Goal: Information Seeking & Learning: Learn about a topic

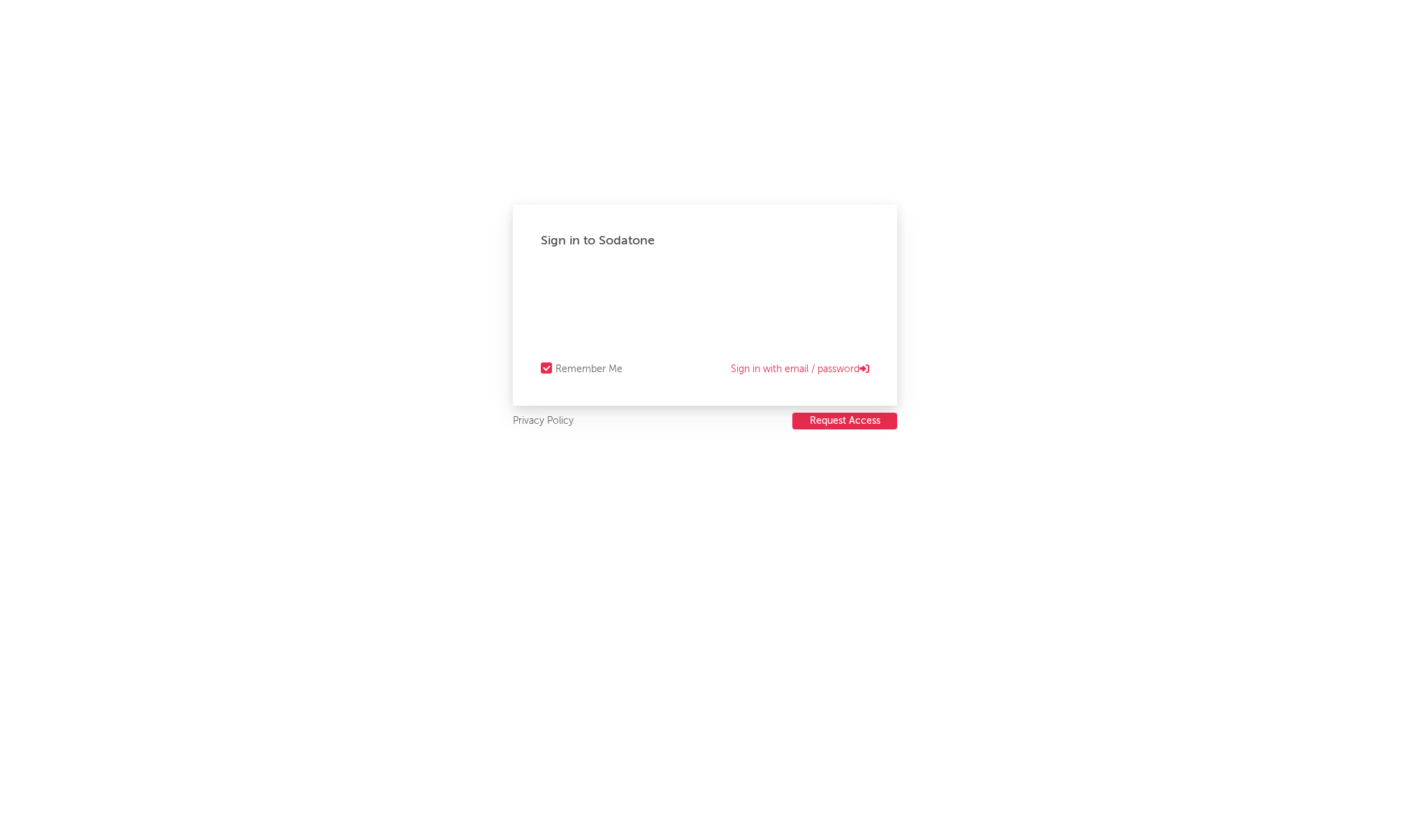
select select "other"
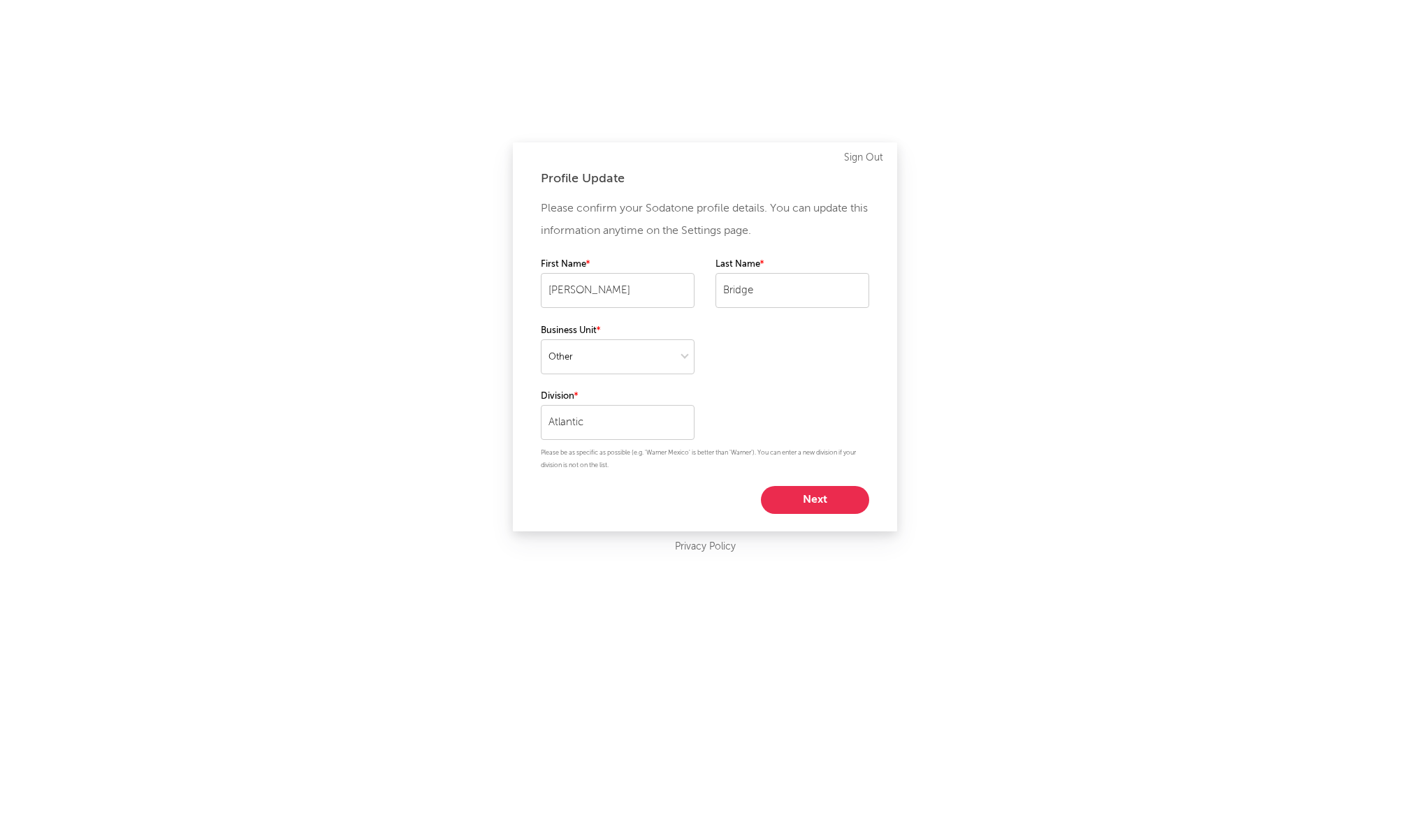
click at [817, 496] on button "Next" at bounding box center [815, 499] width 108 height 28
select select "marketing"
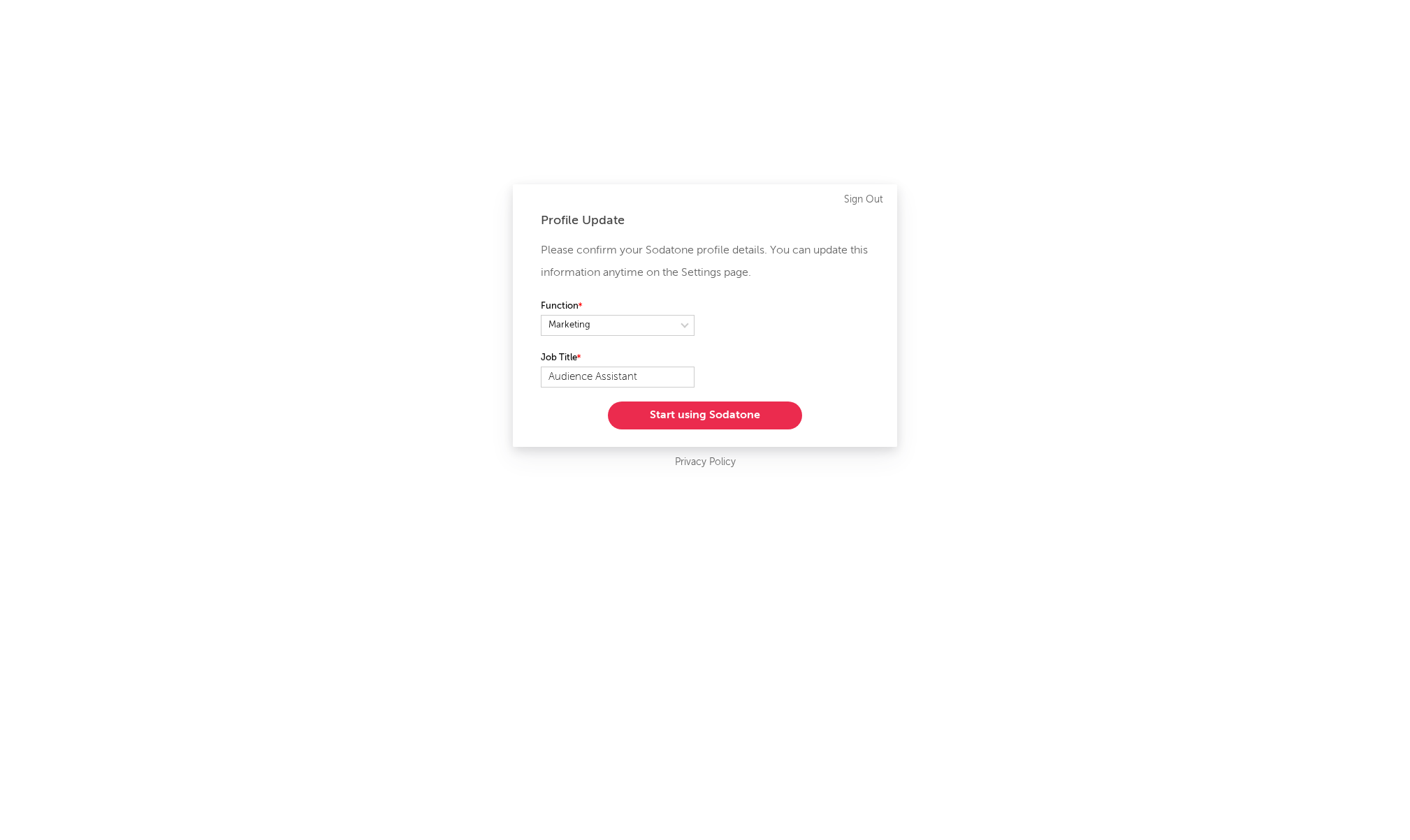
click at [684, 415] on button "Start using Sodatone" at bounding box center [705, 415] width 194 height 28
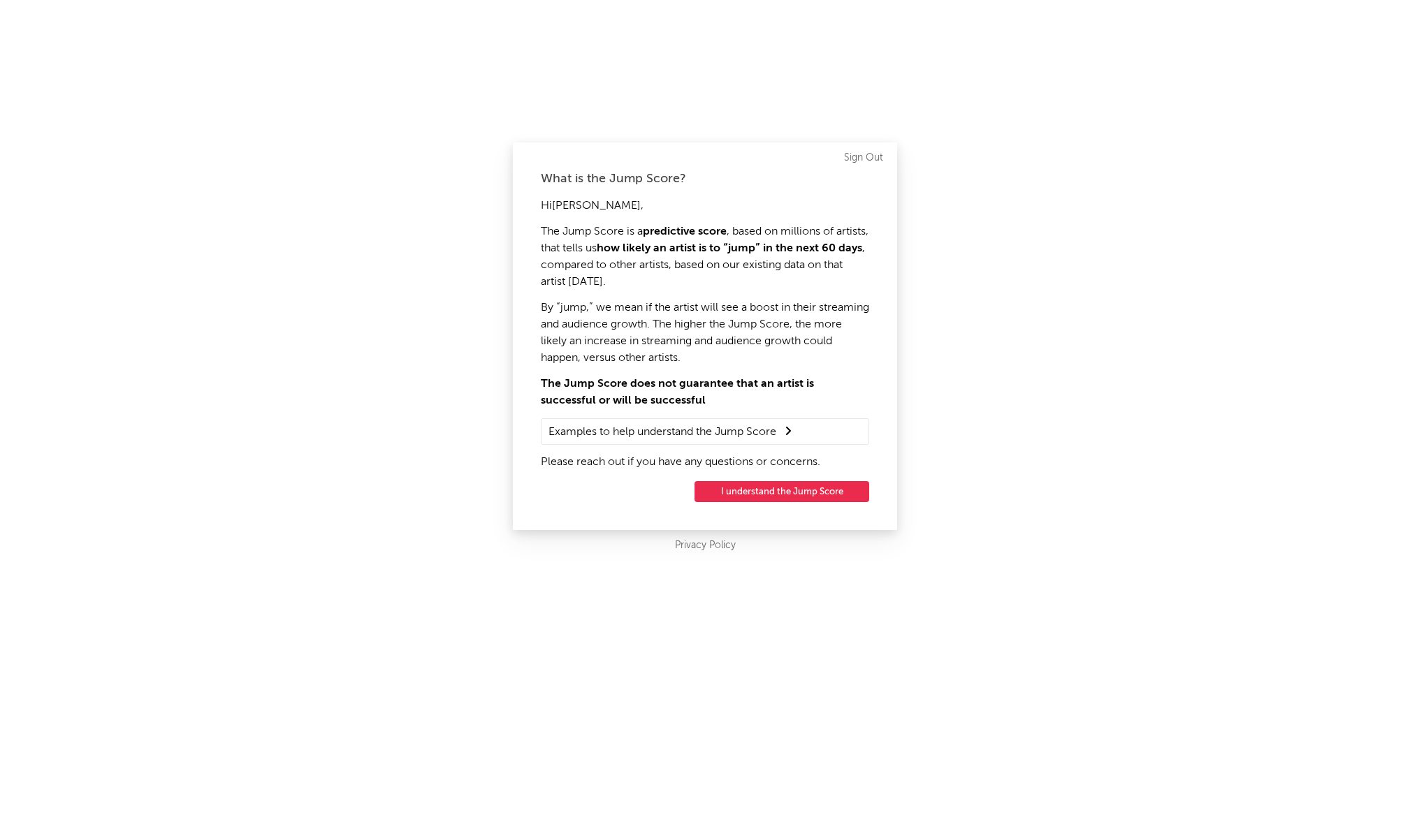
click at [773, 489] on button "I understand the Jump Score" at bounding box center [782, 491] width 175 height 21
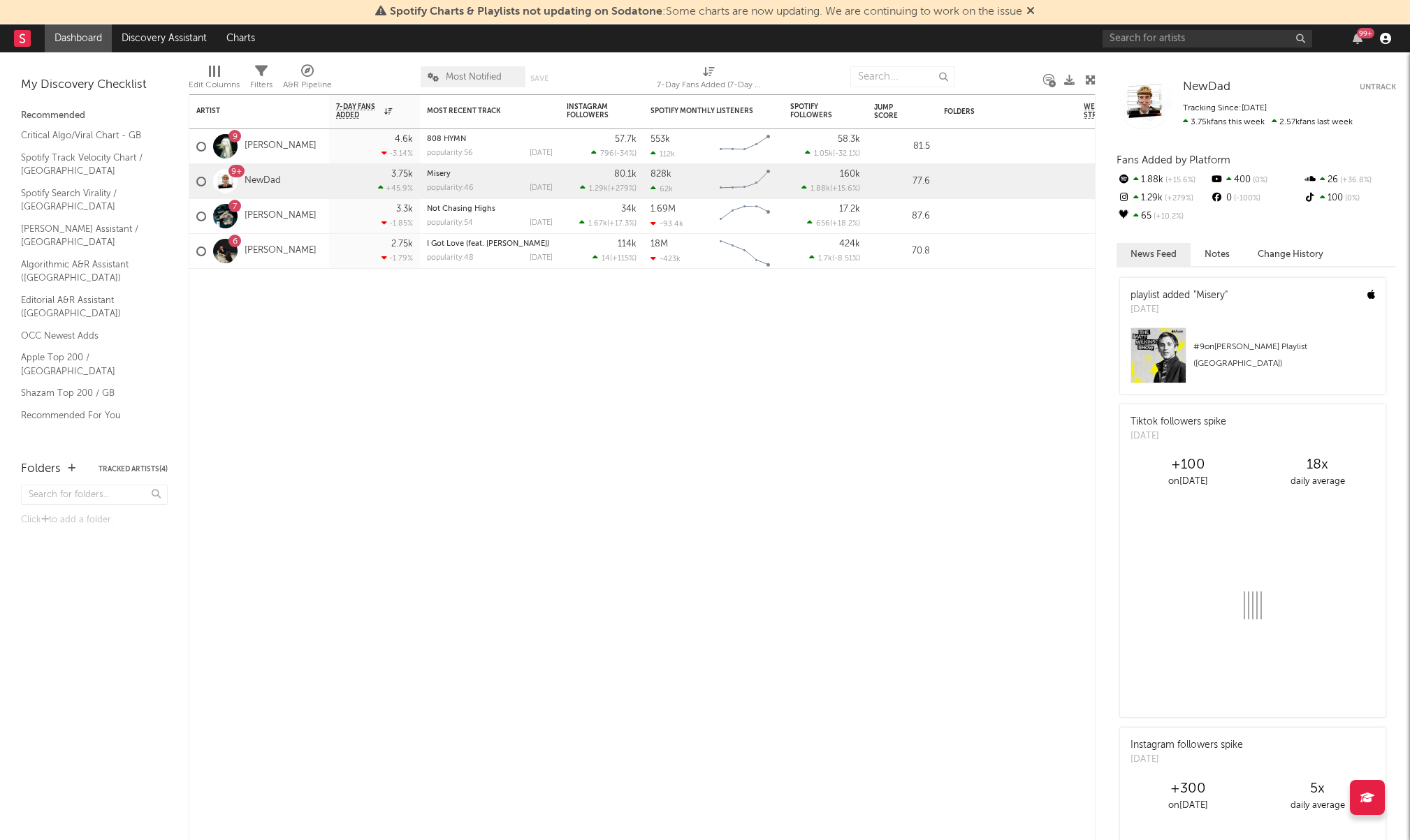
click at [1381, 36] on icon "button" at bounding box center [1386, 38] width 11 height 11
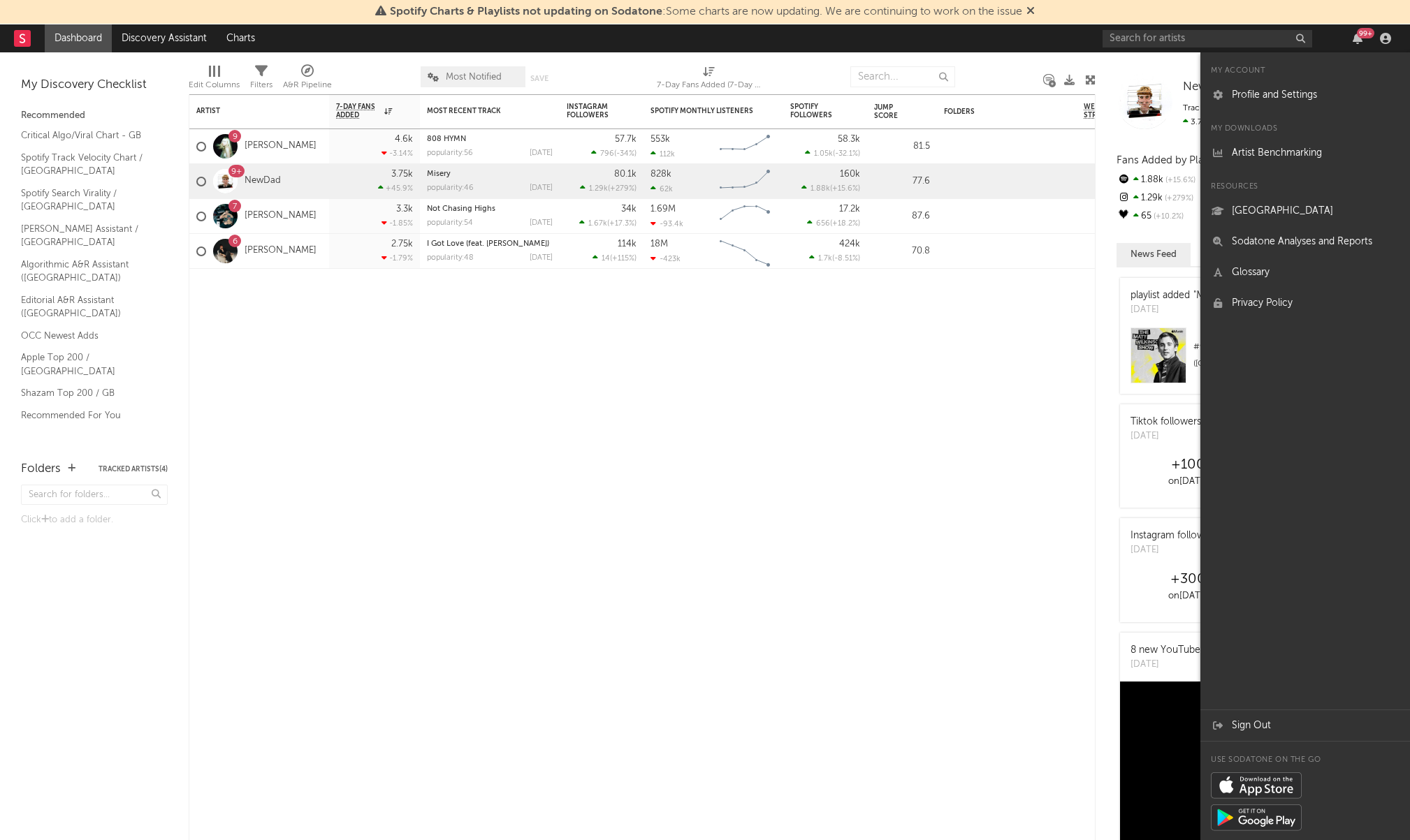
click at [1361, 36] on div "99 +" at bounding box center [1365, 33] width 17 height 11
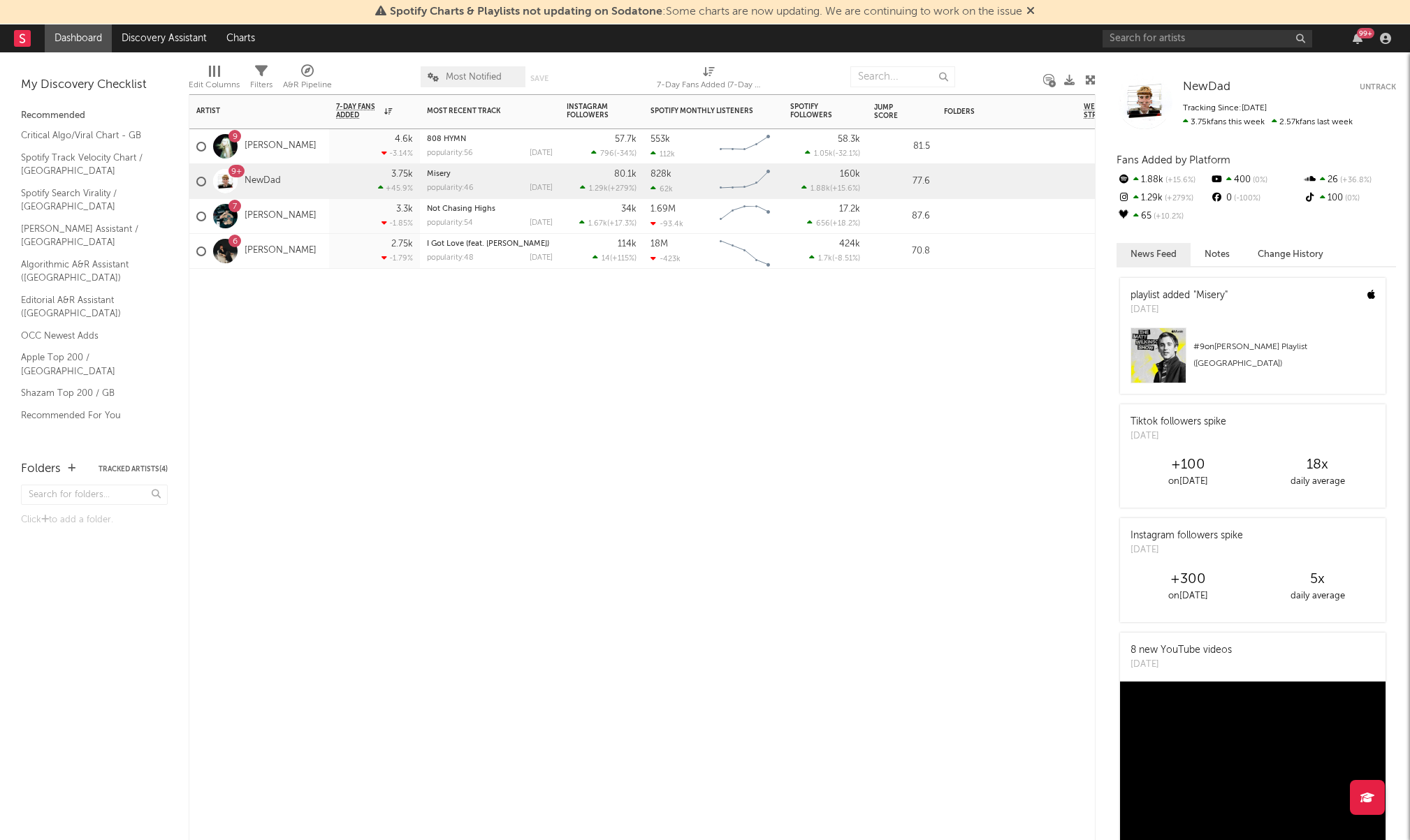
drag, startPoint x: 814, startPoint y: 439, endPoint x: 1114, endPoint y: 285, distance: 337.2
click at [816, 436] on div "Artist Notifications 7-Day Fans Added WoW % Change Most Recent Track Popularity…" at bounding box center [642, 467] width 907 height 746
click at [1360, 39] on icon "button" at bounding box center [1357, 38] width 10 height 11
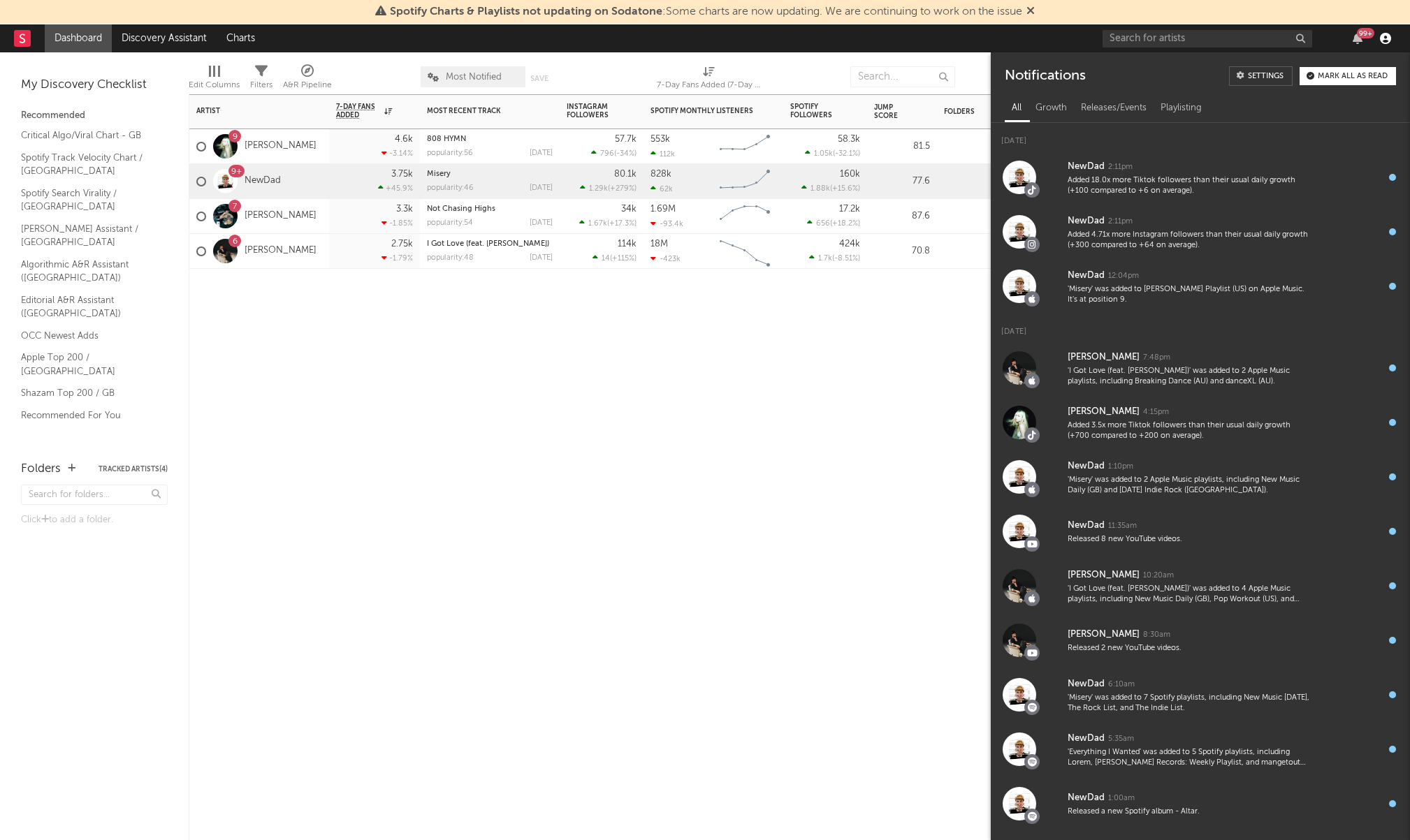
click at [1388, 33] on icon "button" at bounding box center [1386, 38] width 11 height 11
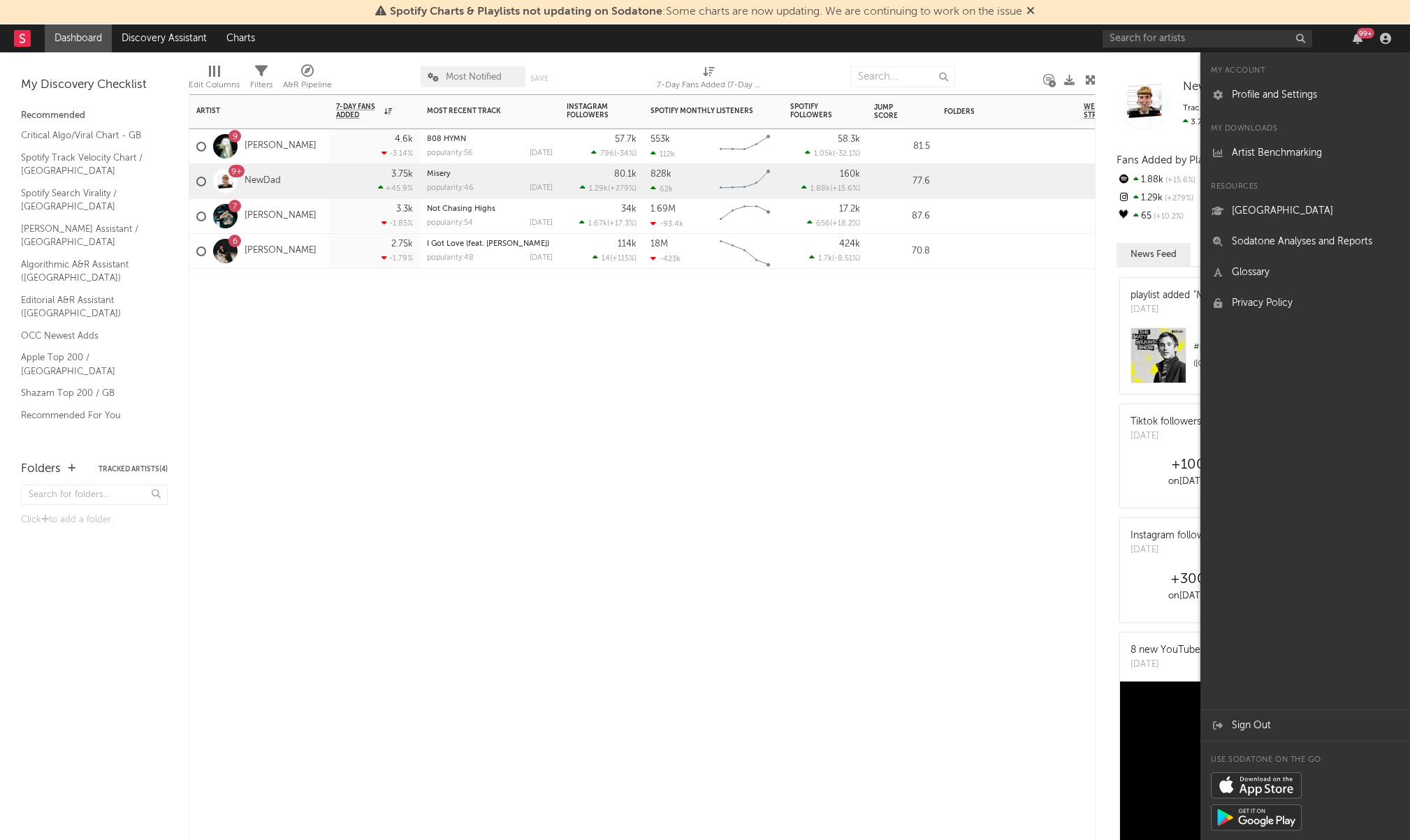
click at [957, 534] on div "Artist Notifications 7-Day Fans Added WoW % Change Most Recent Track Popularity…" at bounding box center [642, 467] width 907 height 746
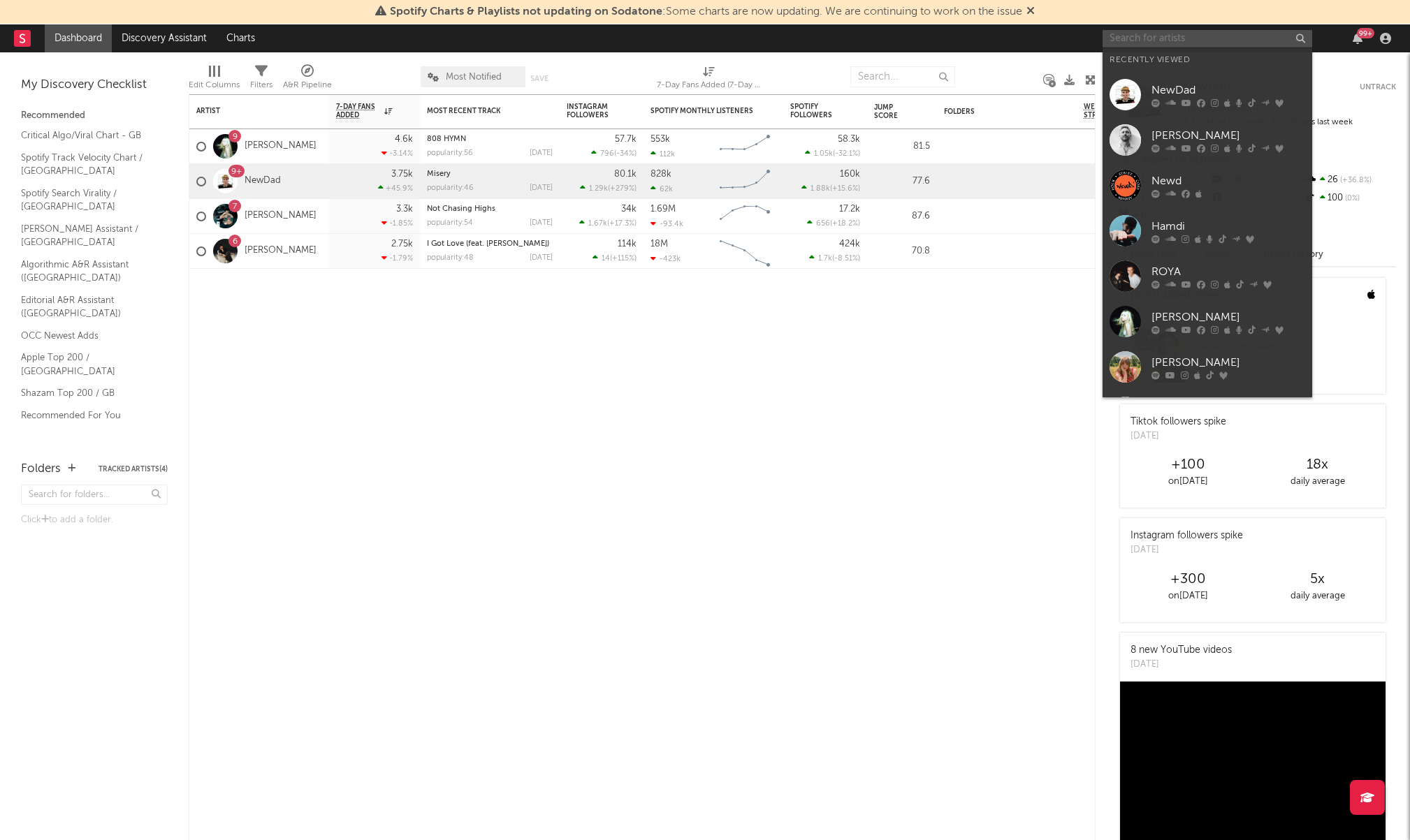
click at [1151, 36] on input "text" at bounding box center [1207, 38] width 210 height 17
type input "m"
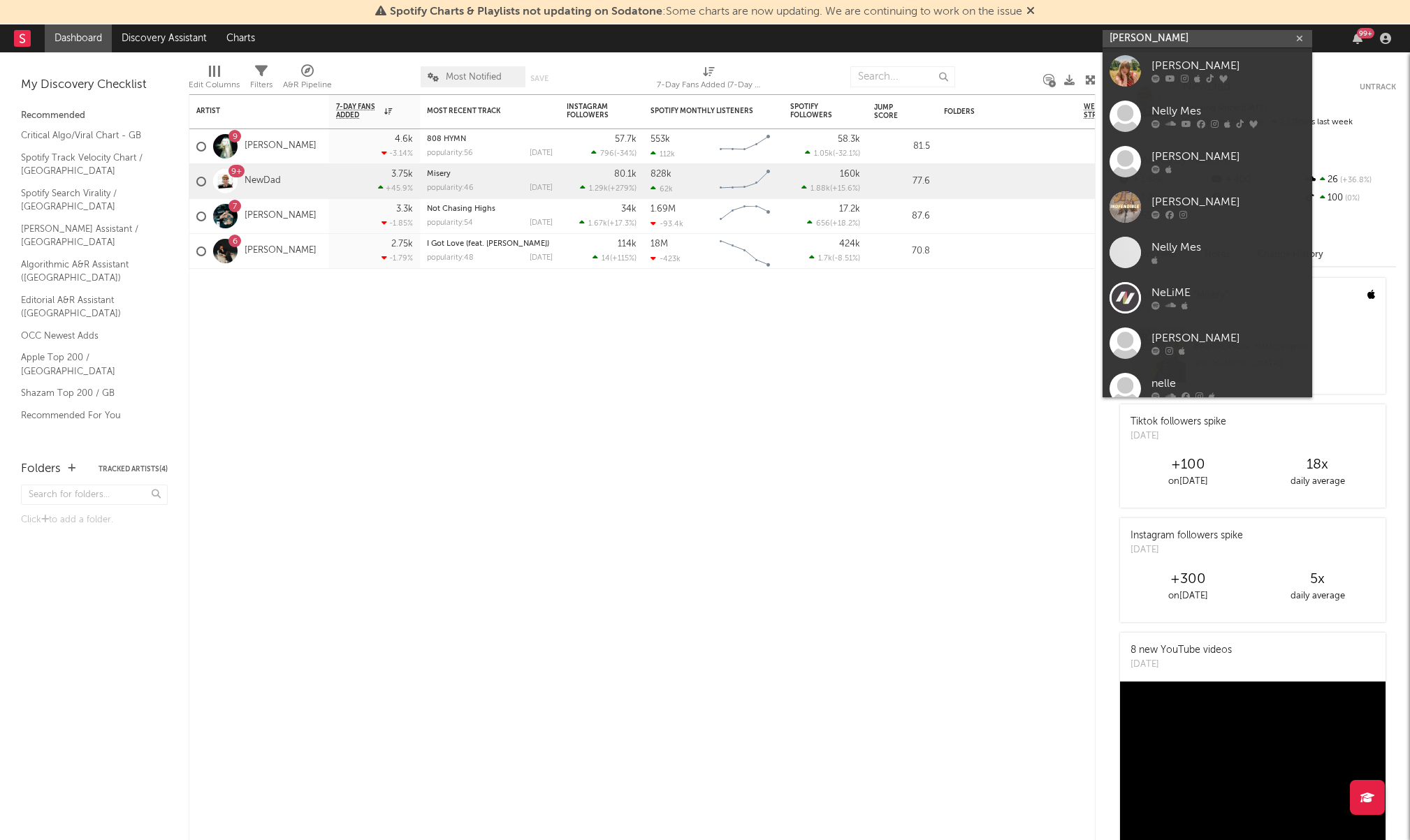
type input "[PERSON_NAME]"
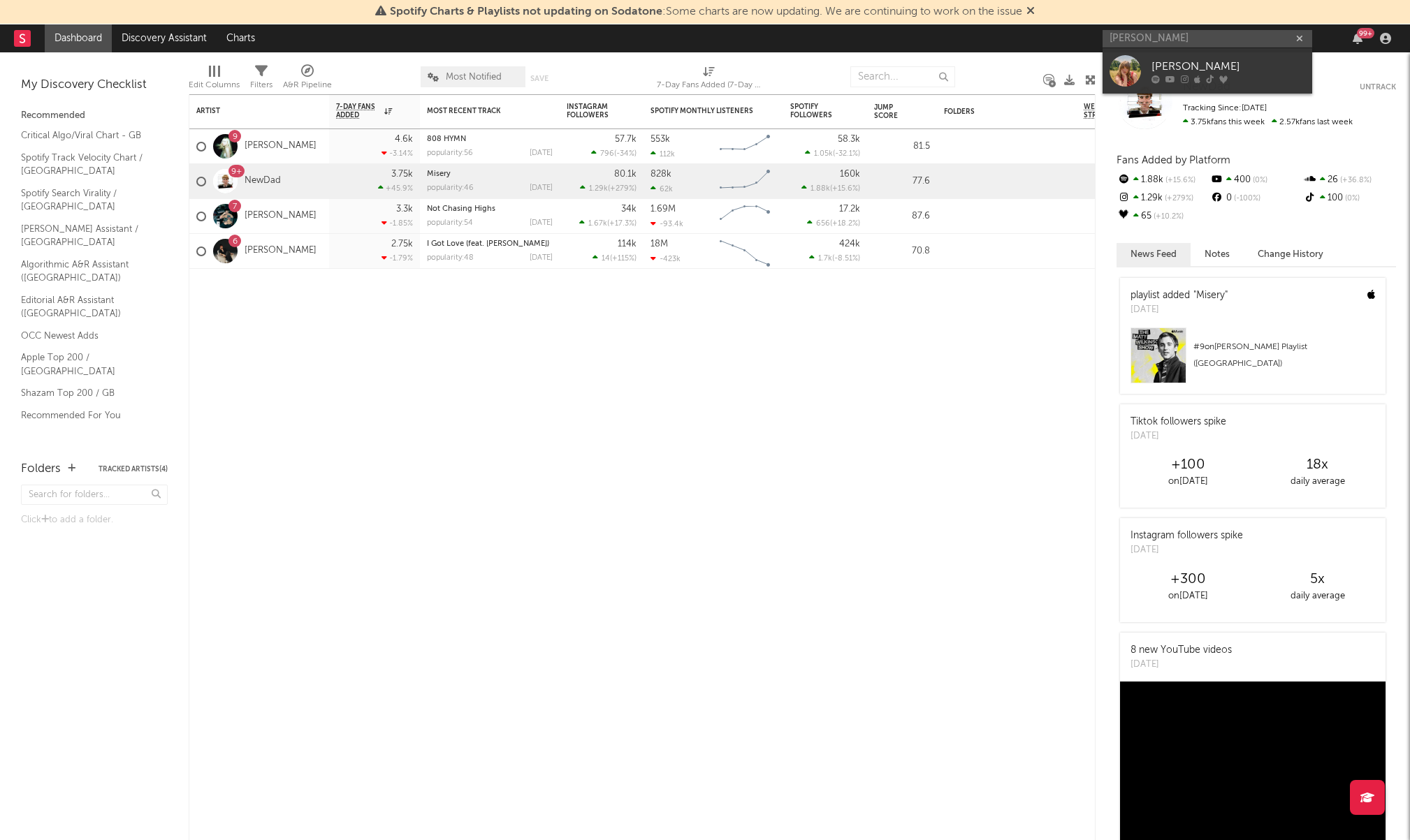
click at [1185, 63] on div "[PERSON_NAME]" at bounding box center [1228, 66] width 154 height 17
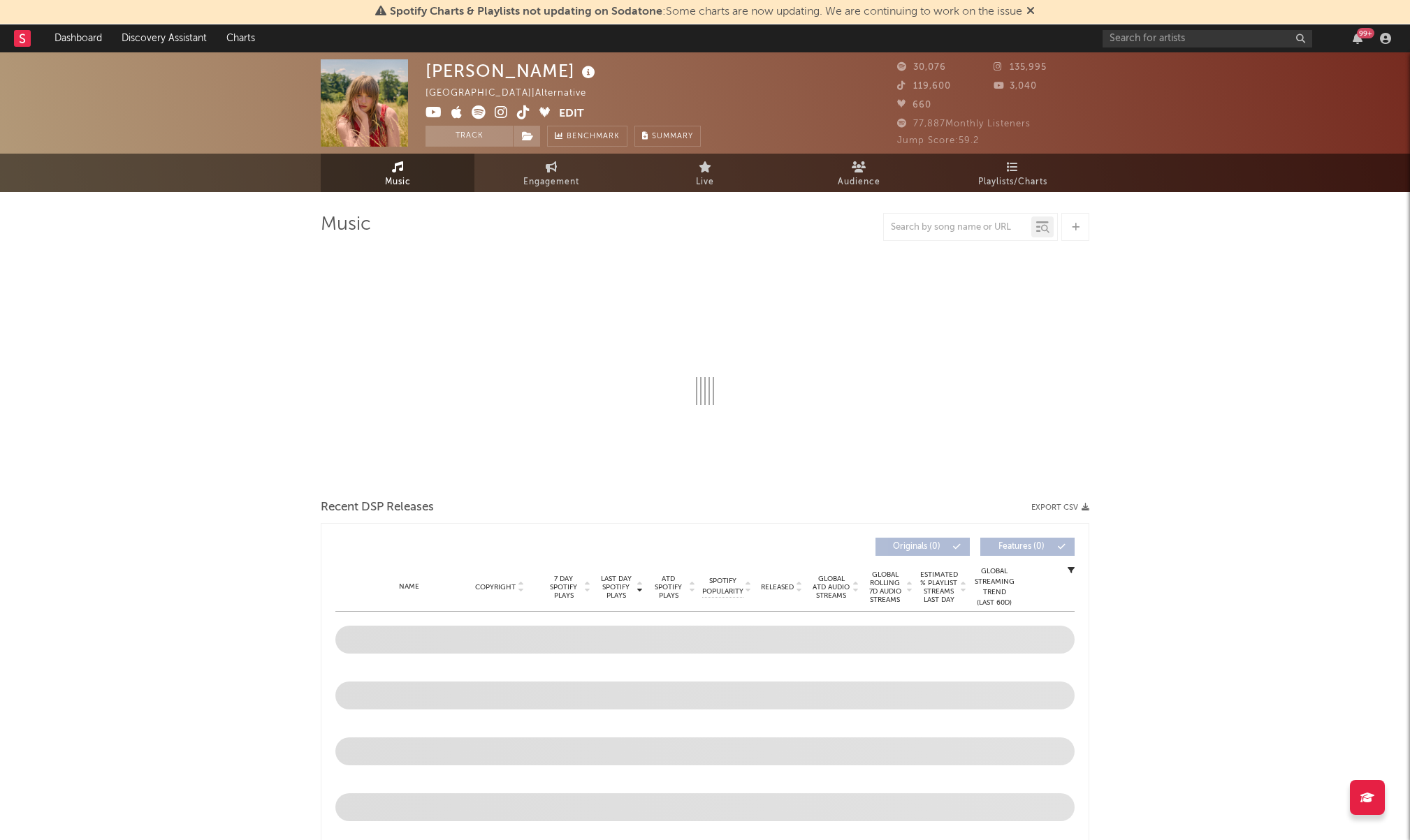
select select "6m"
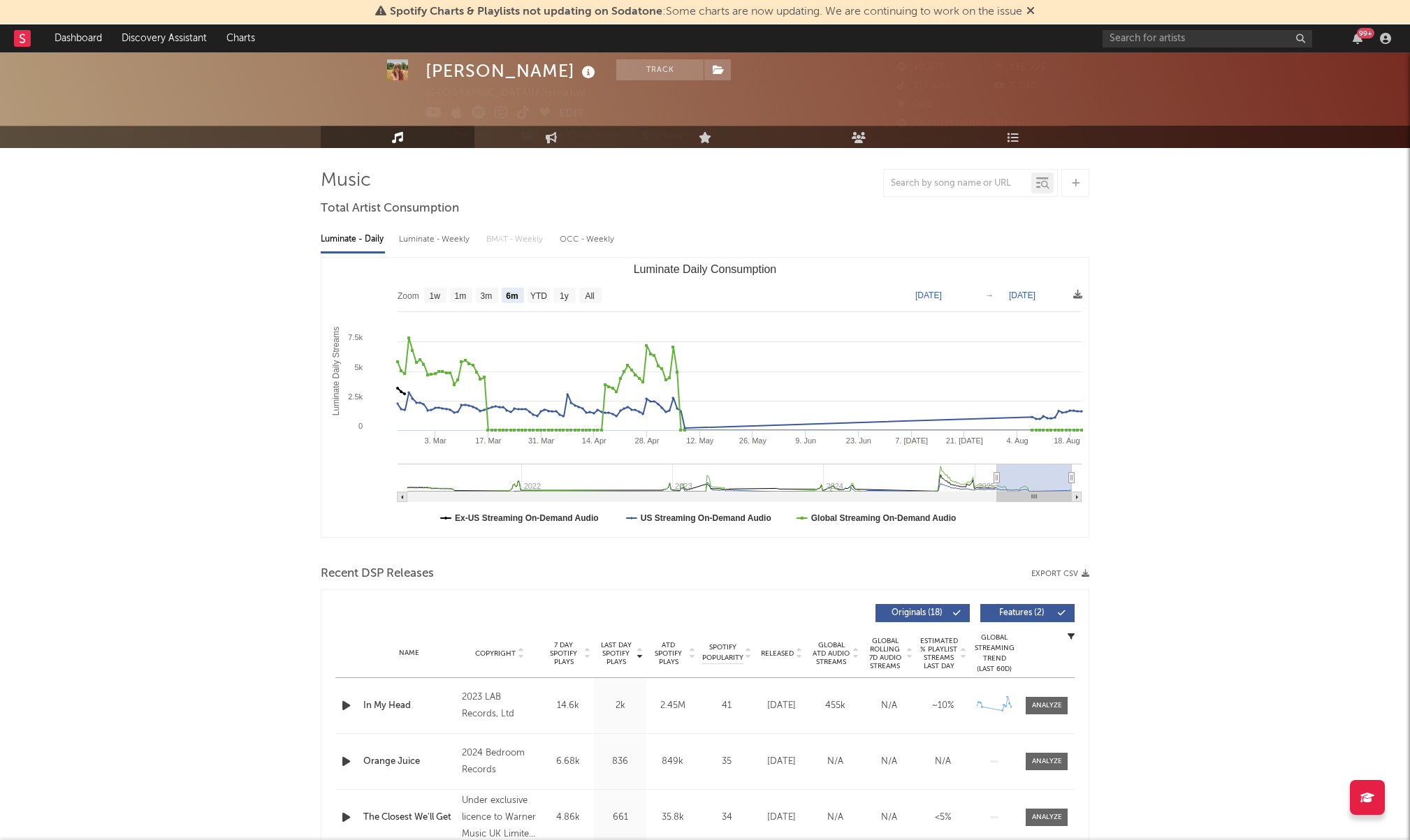
scroll to position [39, 0]
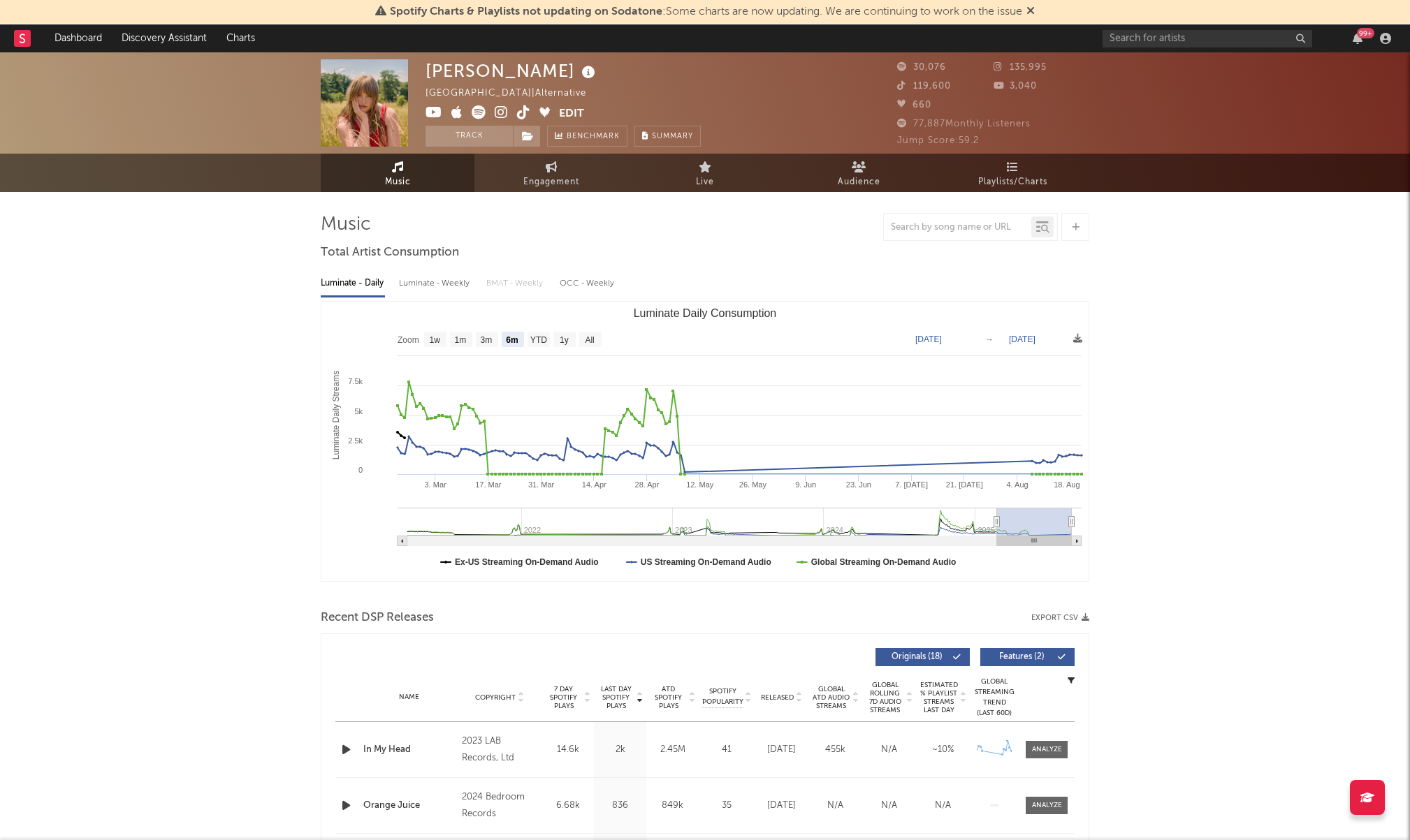
click at [1076, 223] on icon at bounding box center [1075, 228] width 8 height 9
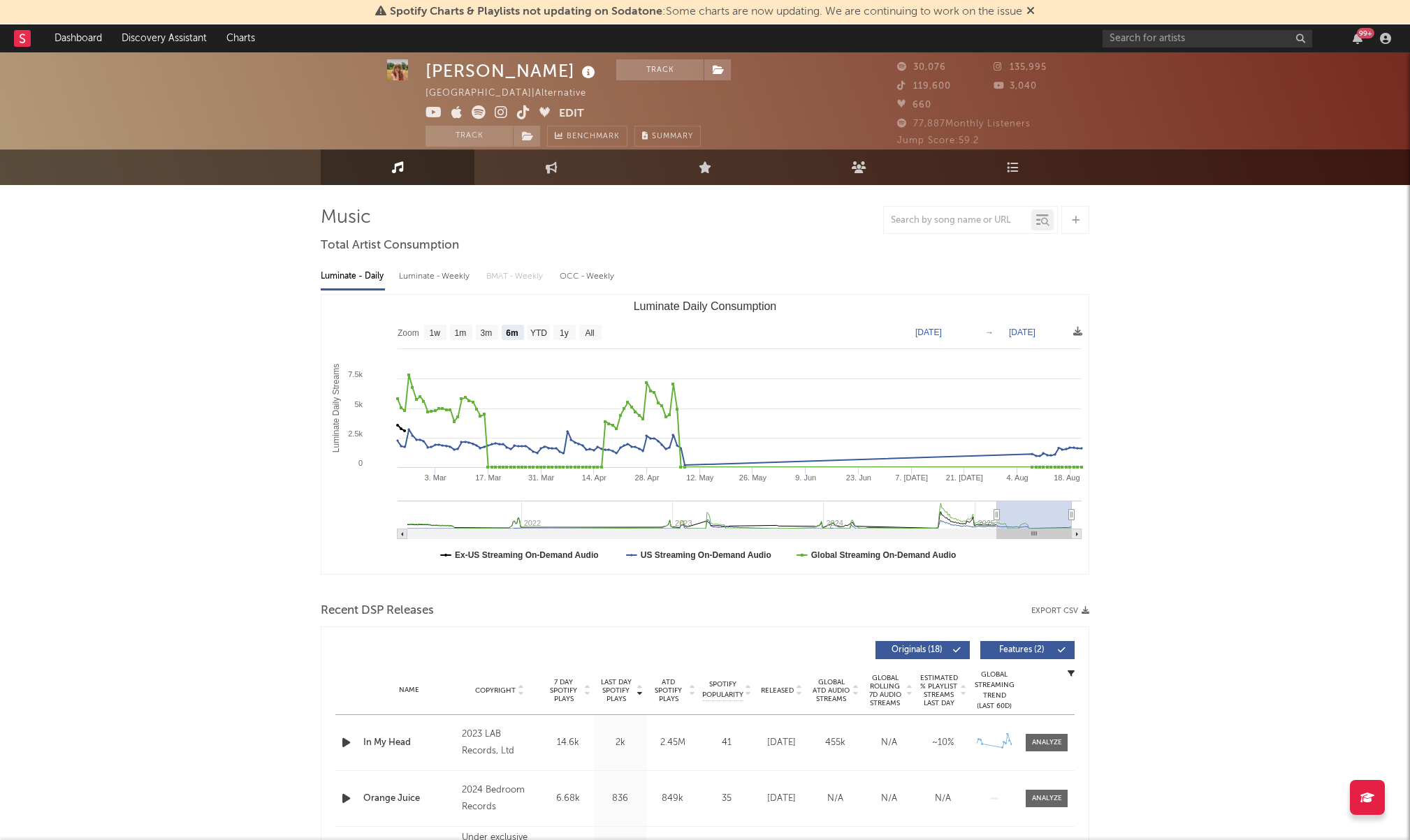
scroll to position [6, 0]
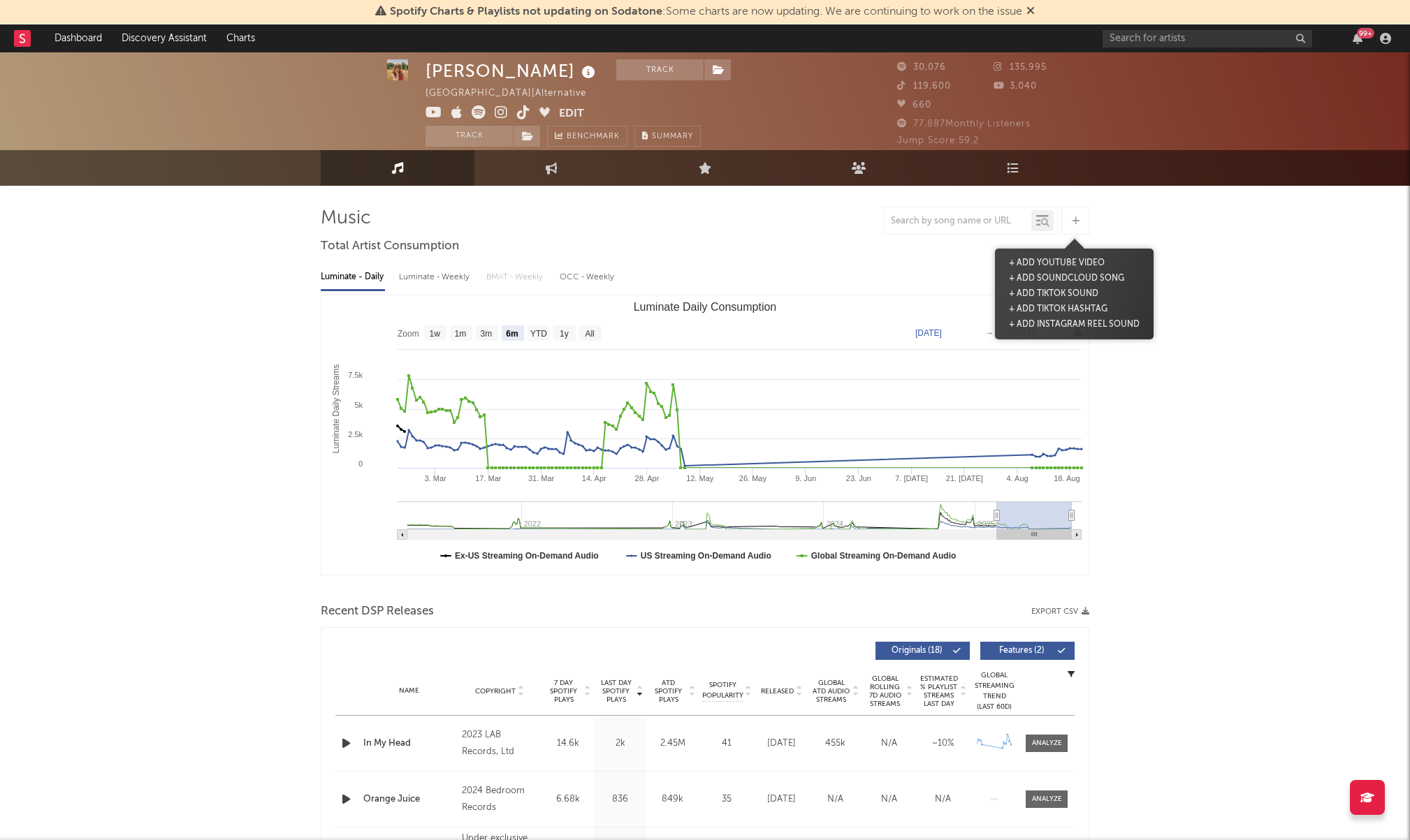
click at [1078, 222] on icon at bounding box center [1075, 221] width 8 height 9
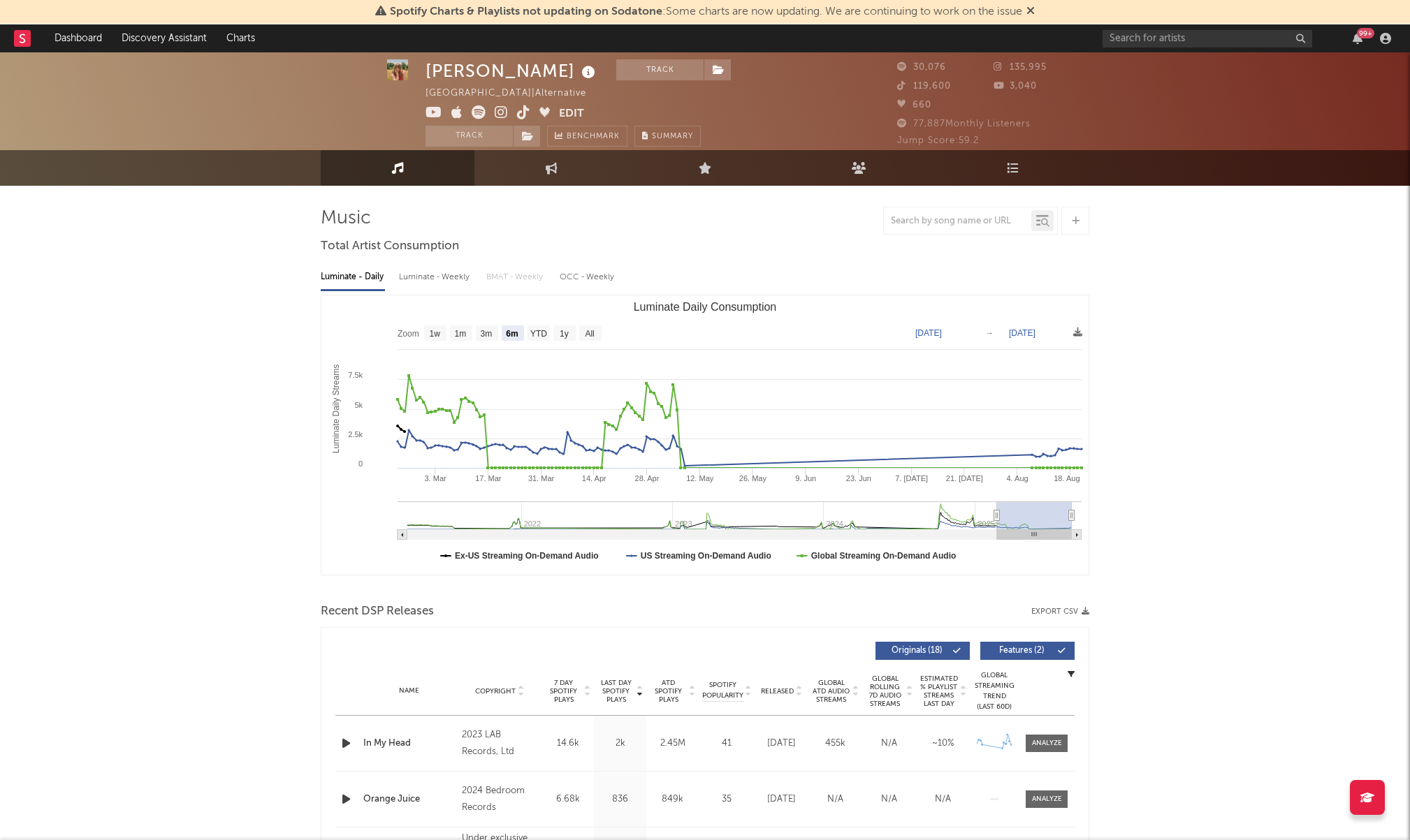
scroll to position [0, 0]
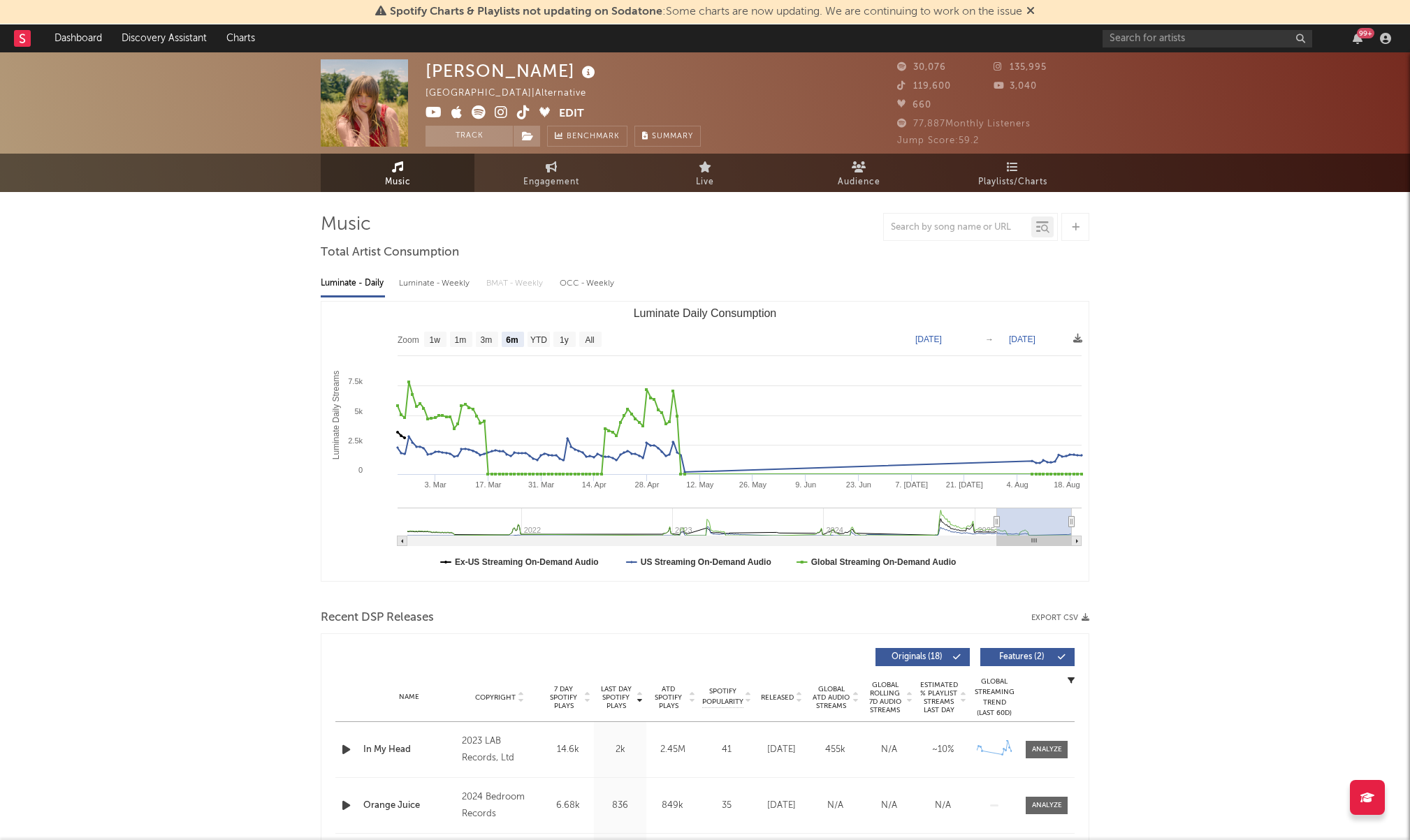
click at [1083, 221] on div at bounding box center [1074, 227] width 28 height 28
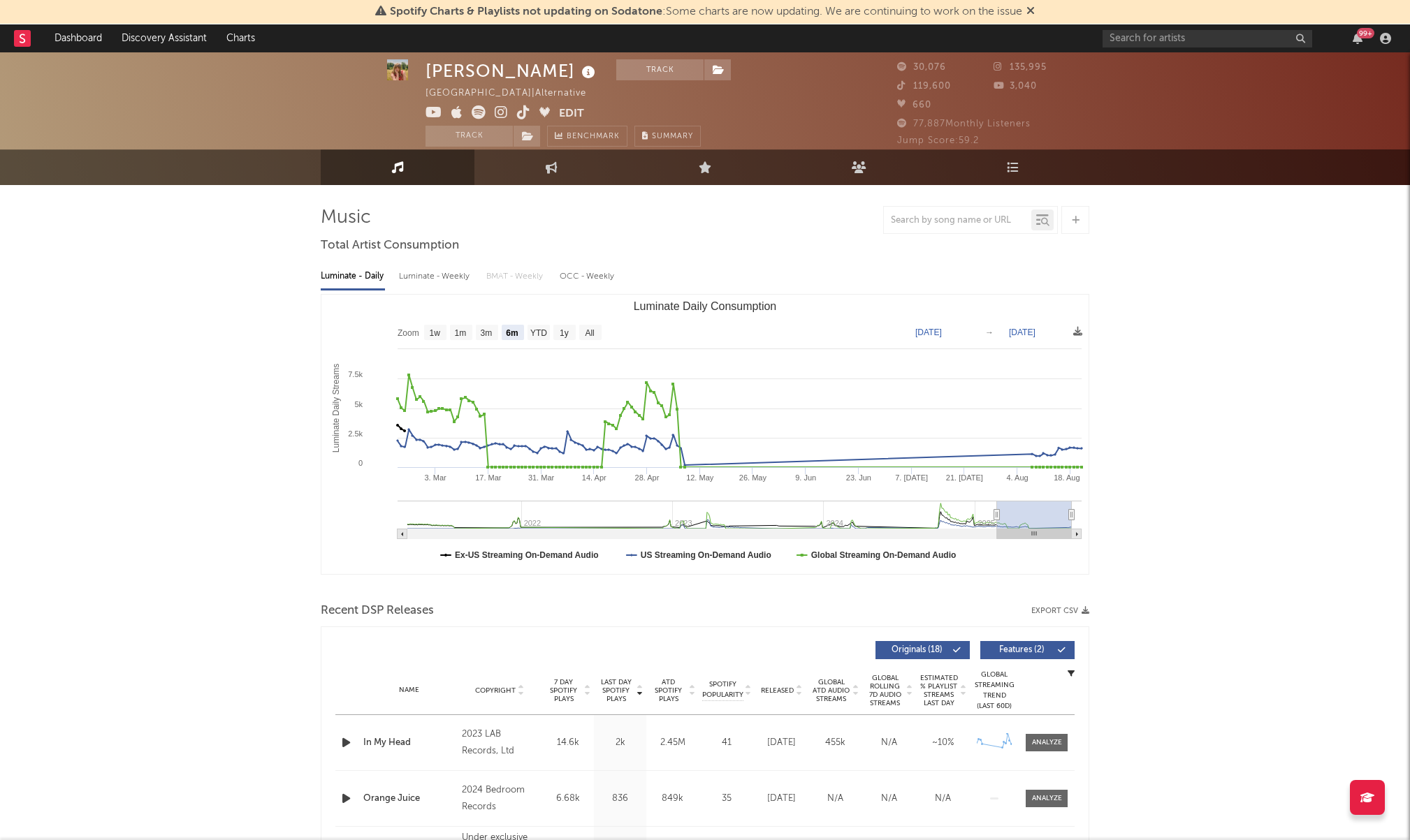
click at [1077, 221] on icon at bounding box center [1075, 220] width 8 height 9
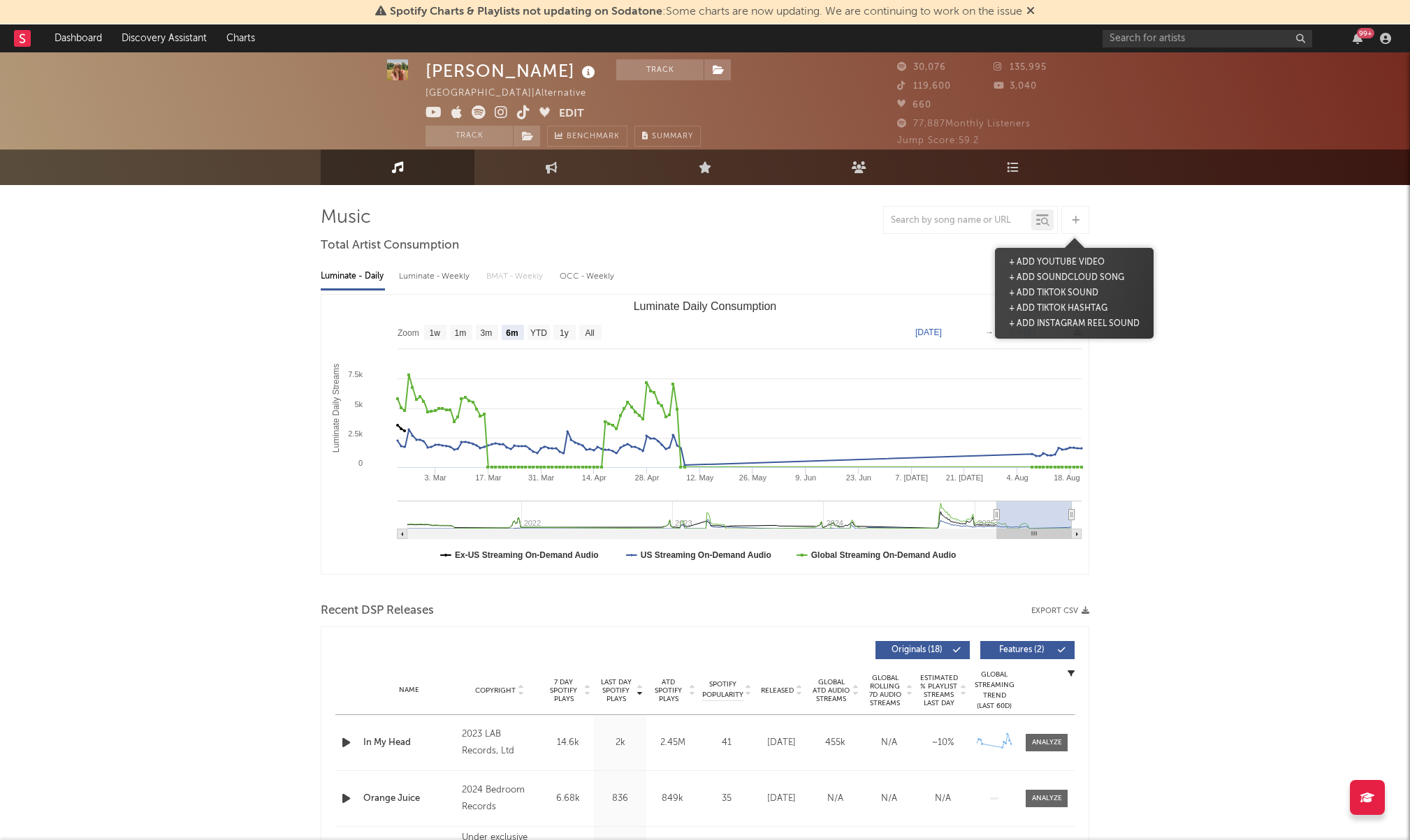
drag, startPoint x: 1135, startPoint y: 214, endPoint x: 1122, endPoint y: 215, distance: 13.0
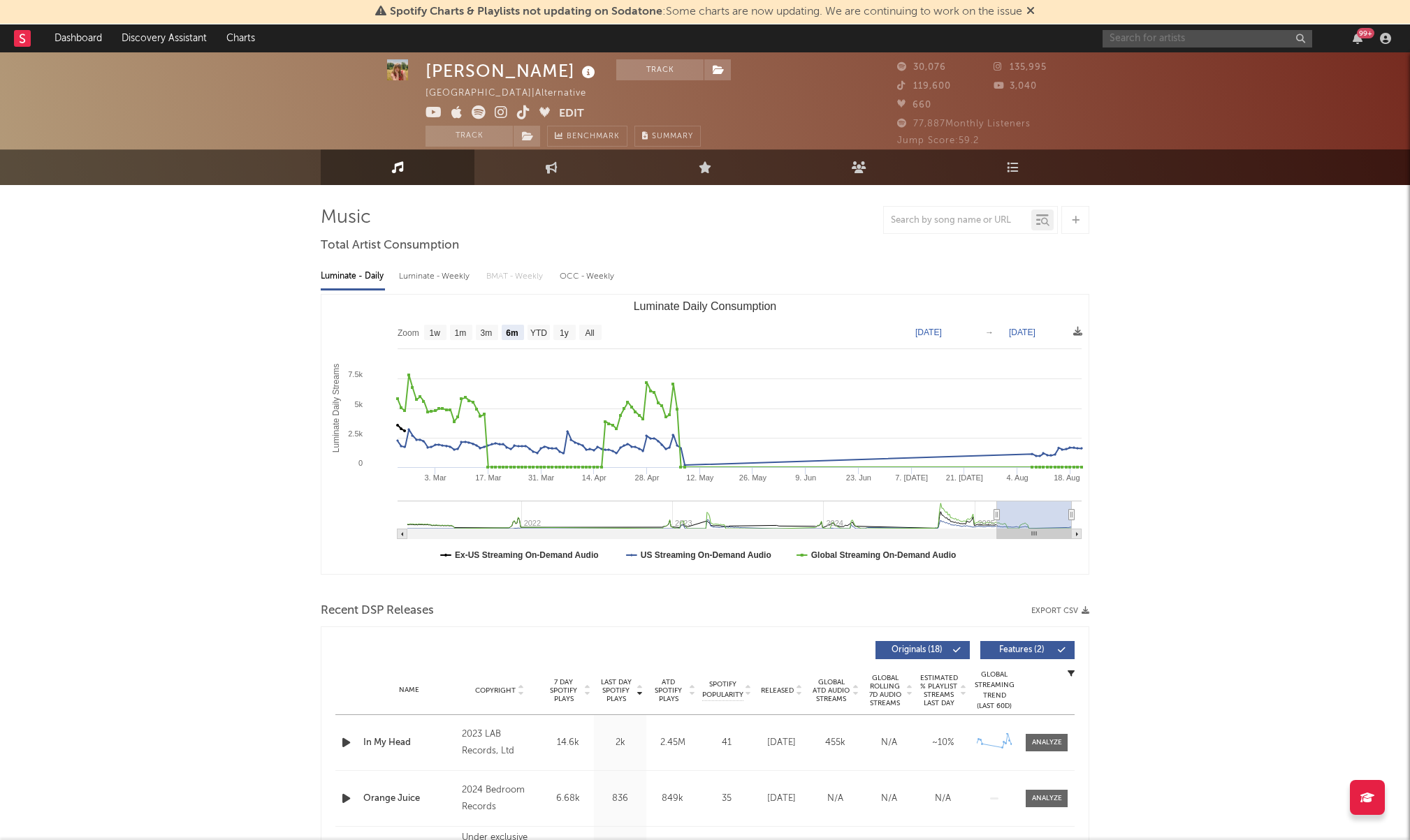
click at [1177, 42] on input "text" at bounding box center [1207, 38] width 210 height 17
drag, startPoint x: 379, startPoint y: 105, endPoint x: 401, endPoint y: 83, distance: 31.1
click at [382, 104] on span at bounding box center [364, 95] width 87 height 87
click at [397, 164] on icon at bounding box center [398, 166] width 12 height 12
click at [1083, 220] on div at bounding box center [1074, 219] width 28 height 28
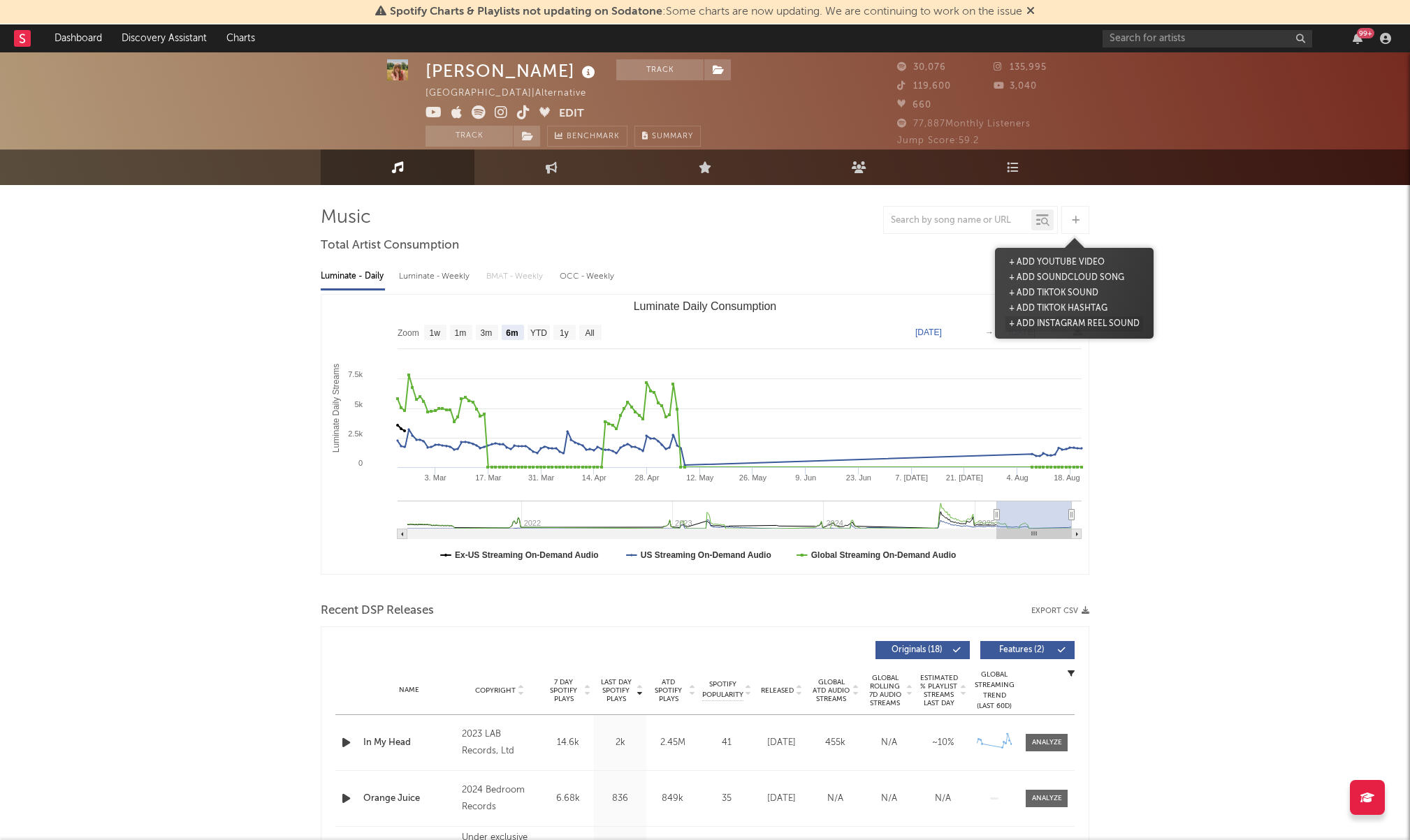
click at [1076, 322] on button "+ Add Instagram Reel Sound" at bounding box center [1073, 324] width 138 height 15
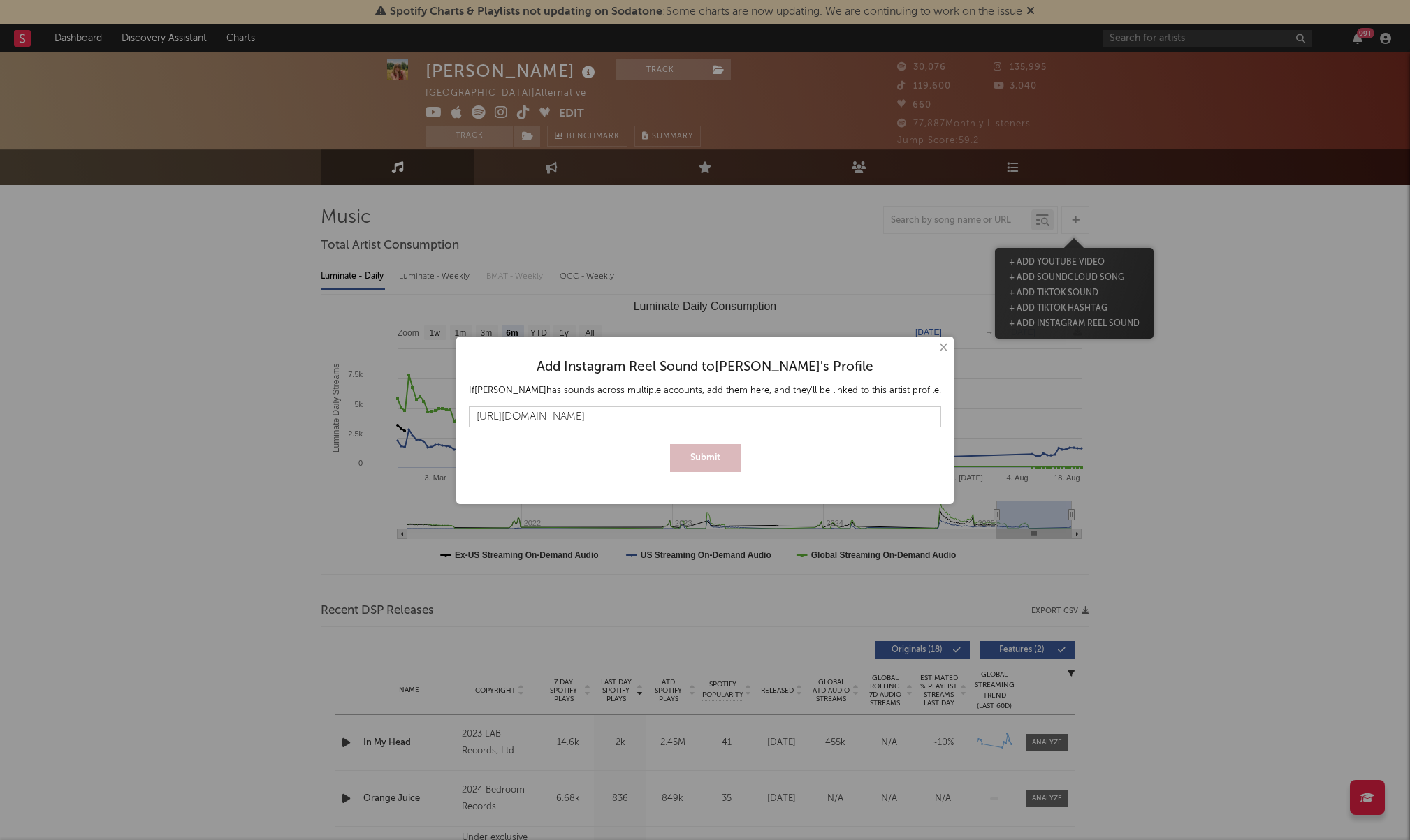
scroll to position [0, 92]
type input "[URL][DOMAIN_NAME]"
click at [714, 464] on button "Submit" at bounding box center [705, 458] width 70 height 28
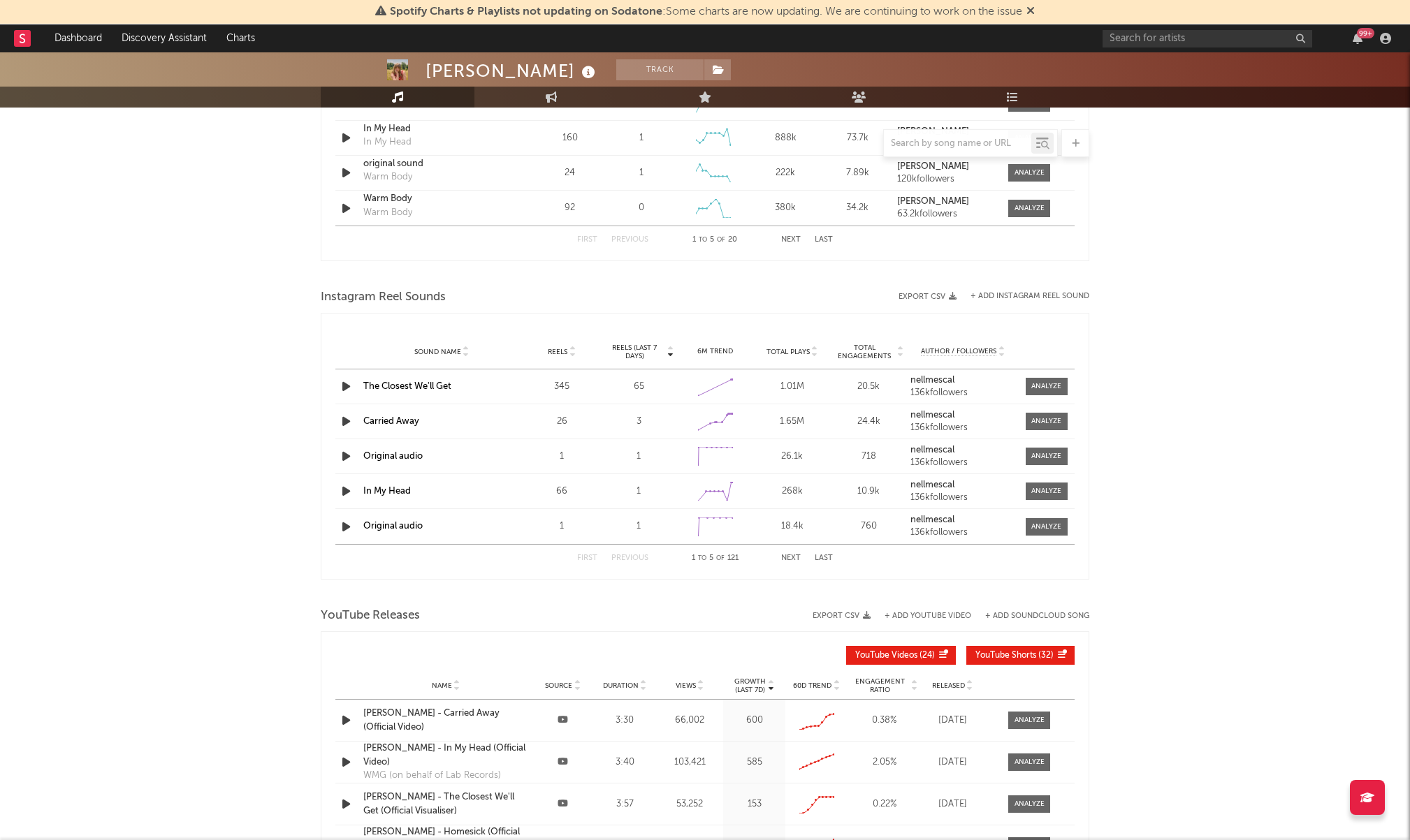
scroll to position [1115, 0]
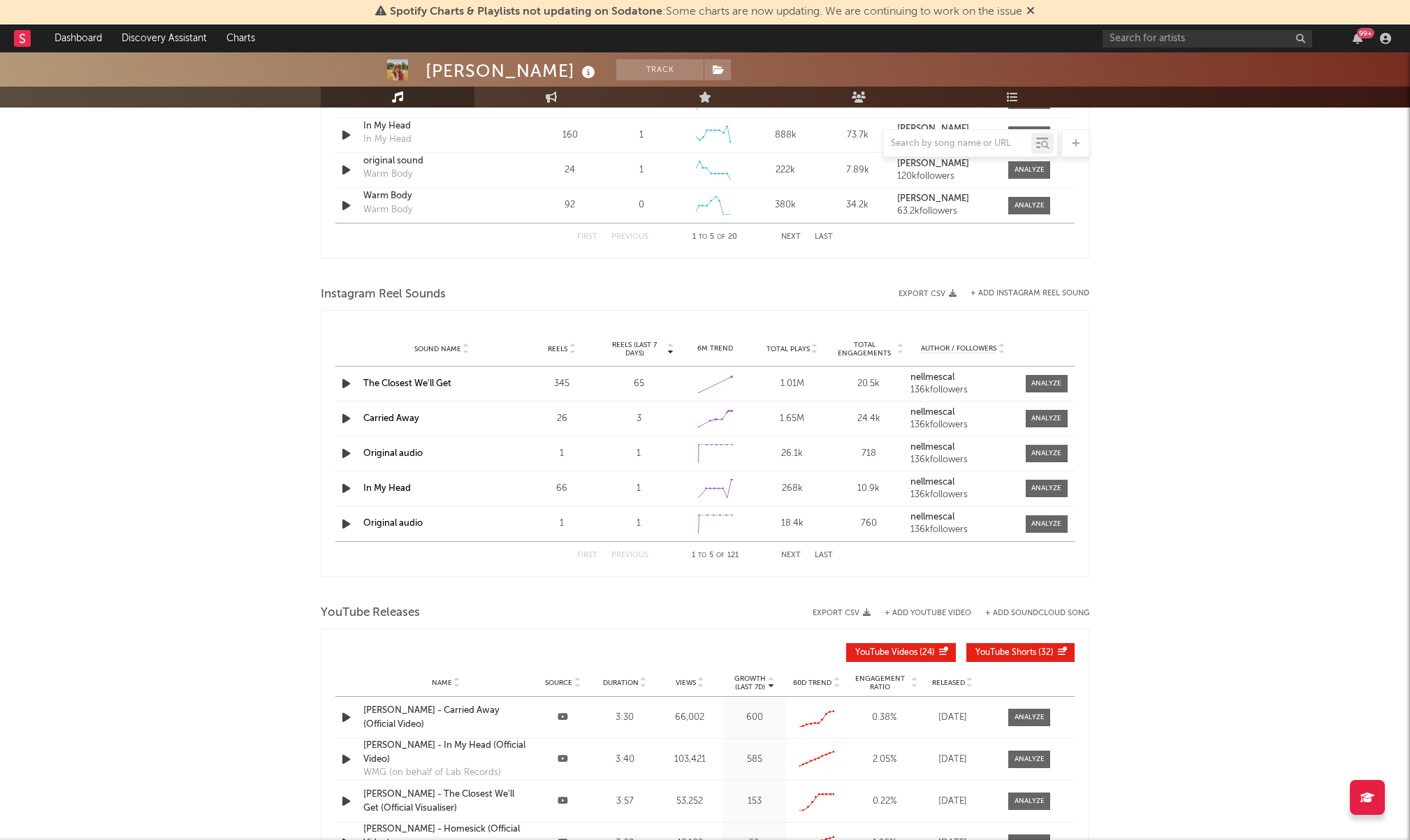
click at [902, 349] on icon at bounding box center [900, 352] width 7 height 5
click at [901, 344] on icon at bounding box center [900, 346] width 7 height 5
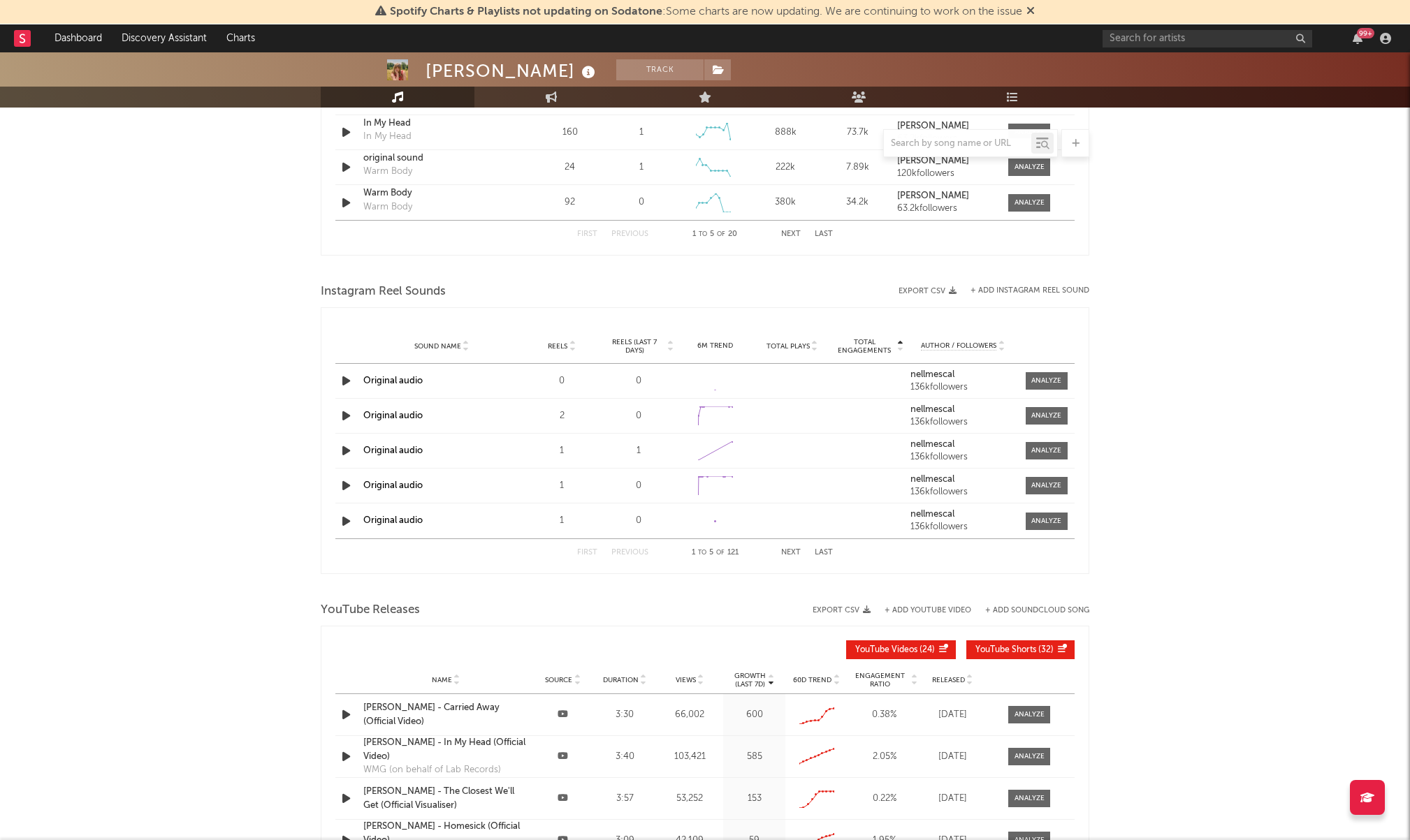
click at [900, 341] on icon at bounding box center [900, 344] width 7 height 5
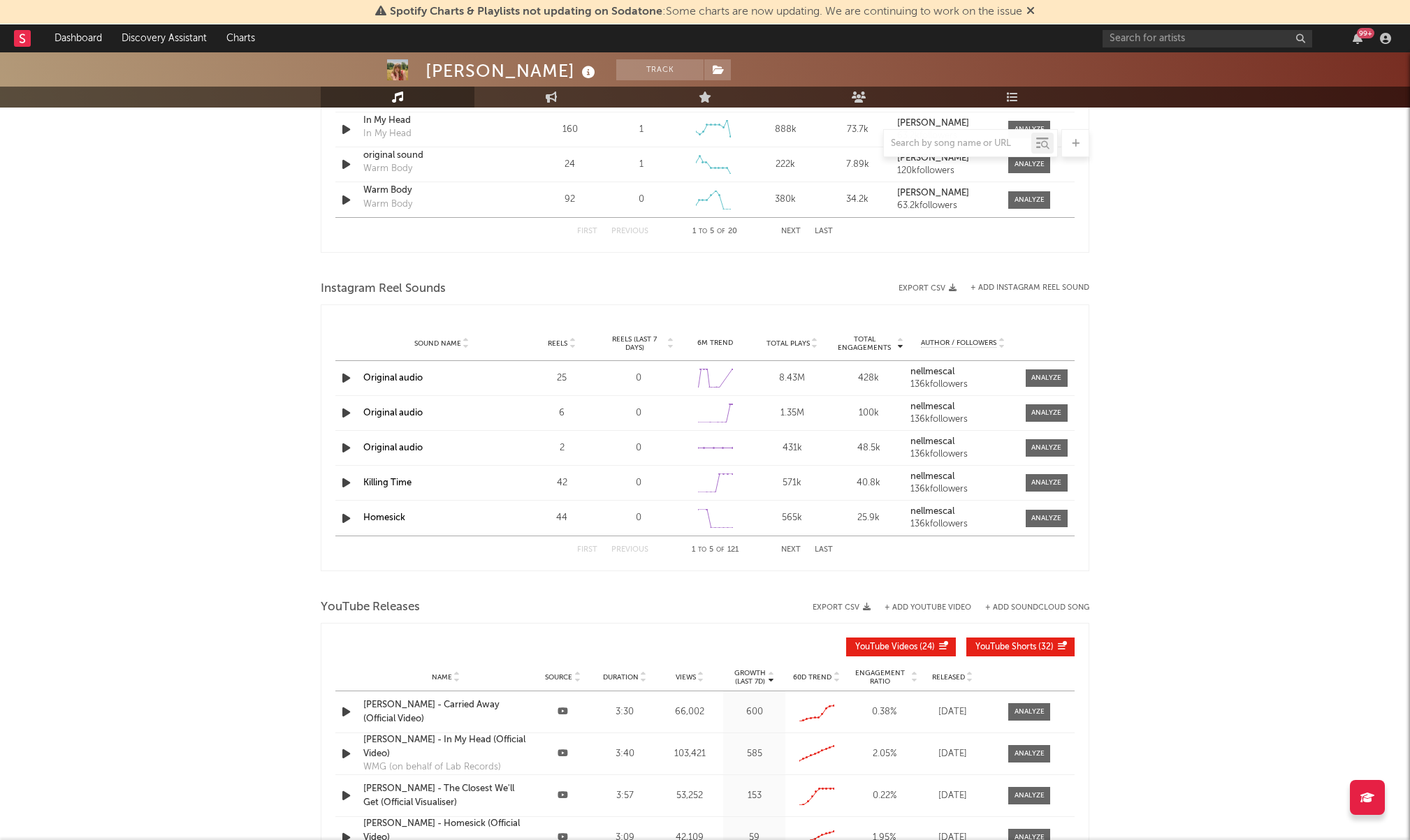
click at [465, 344] on icon at bounding box center [466, 346] width 7 height 5
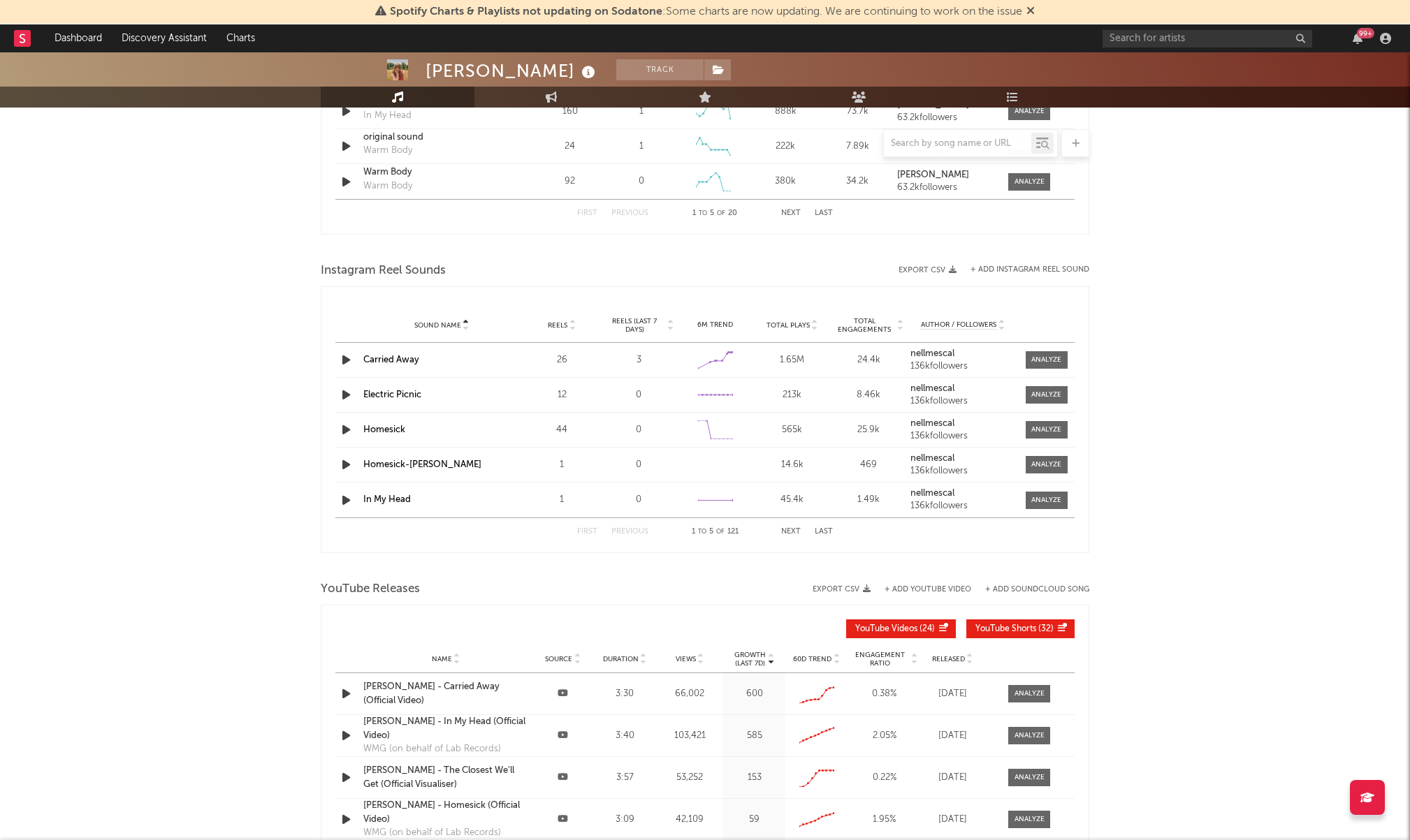
scroll to position [1139, 0]
click at [465, 327] on icon at bounding box center [466, 327] width 7 height 5
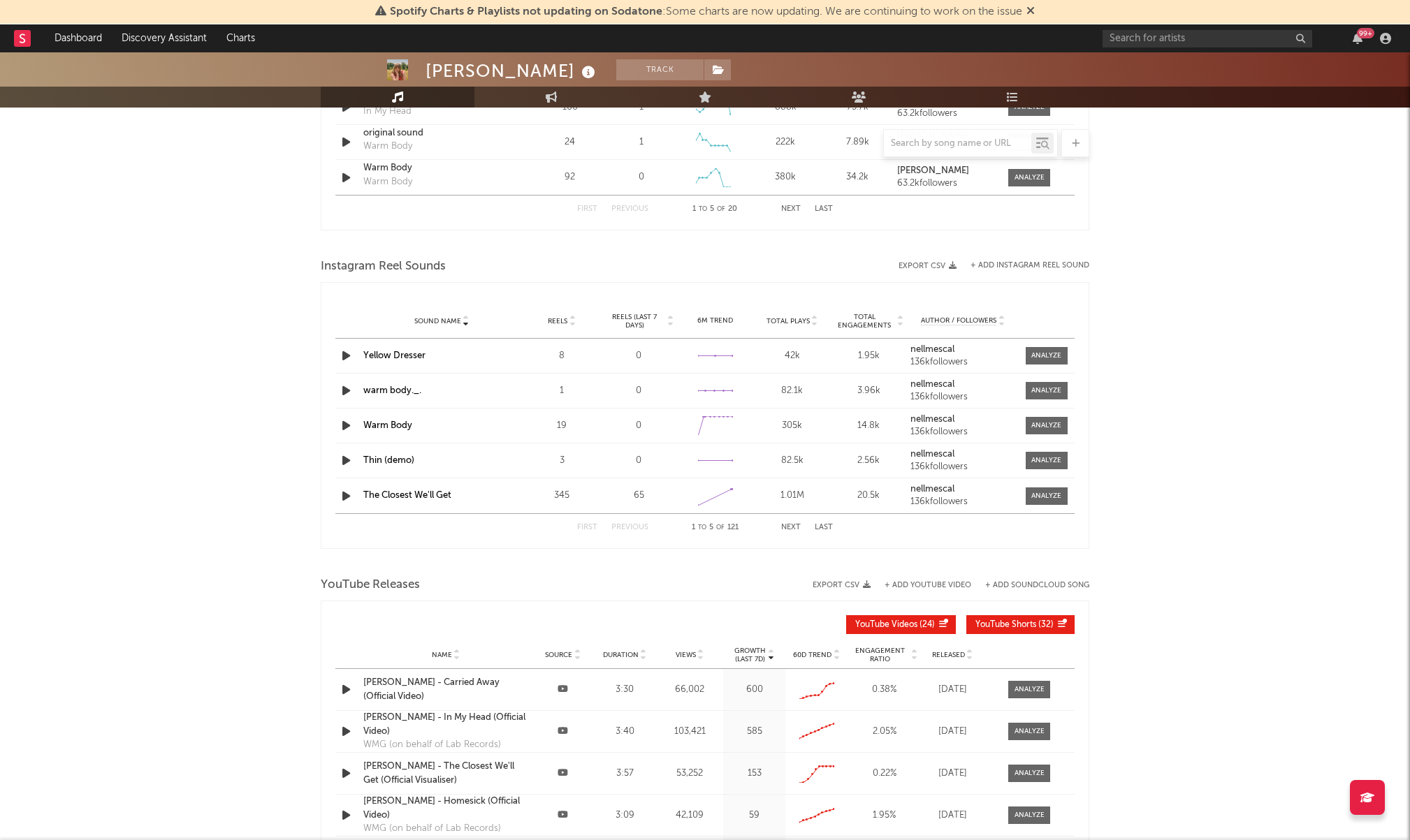
click at [465, 316] on icon at bounding box center [466, 318] width 7 height 5
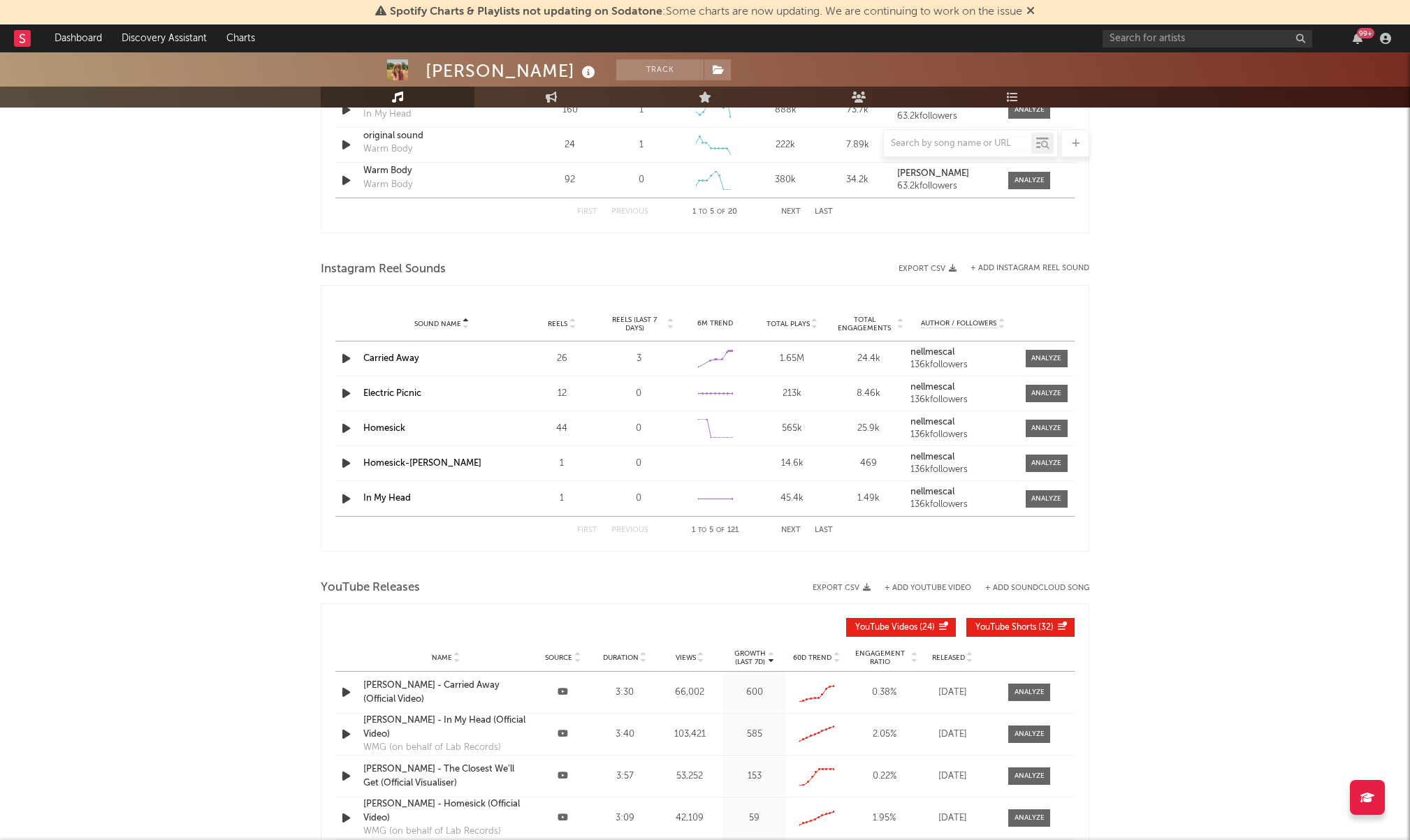
scroll to position [1148, 0]
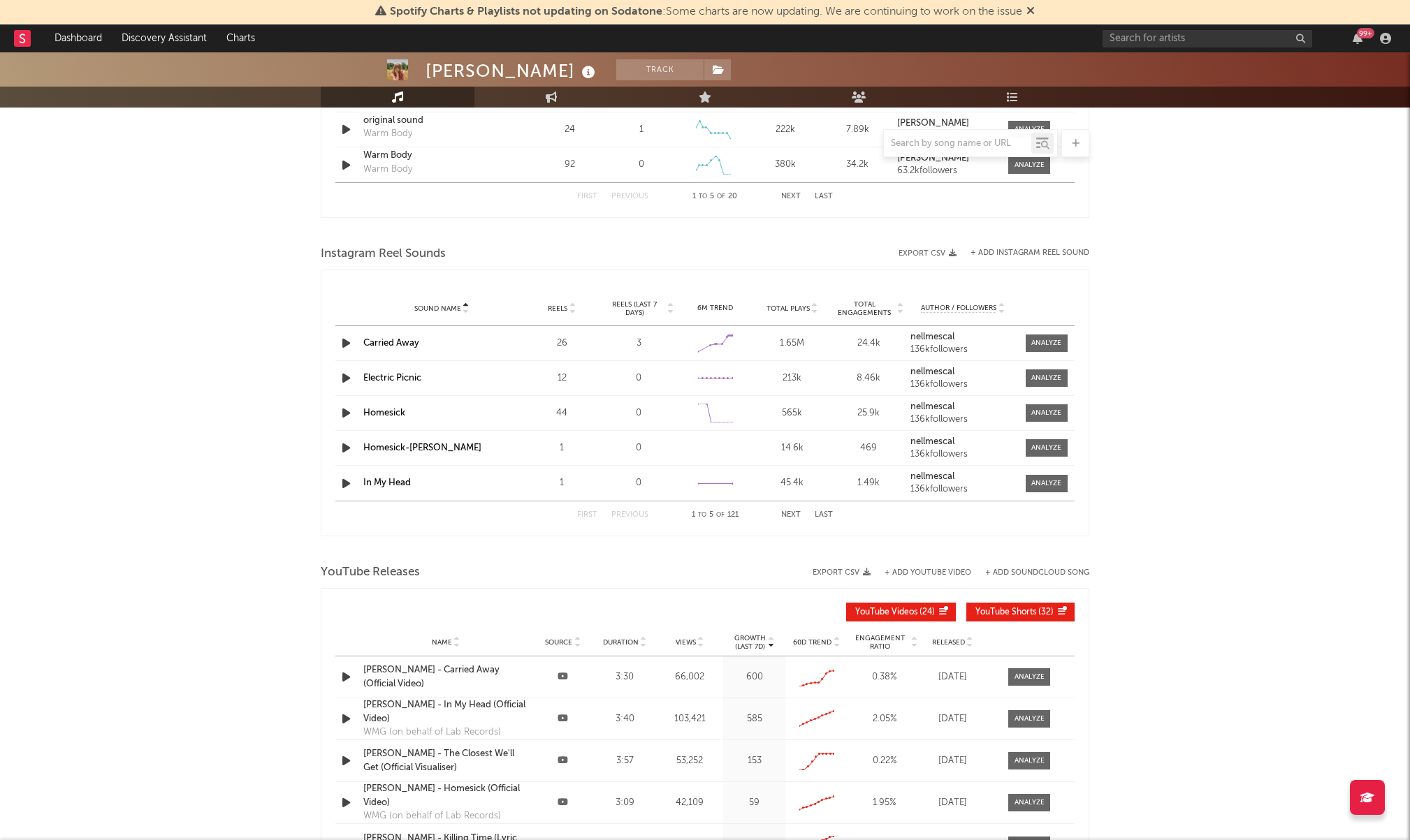
click at [794, 517] on button "Next" at bounding box center [791, 514] width 20 height 8
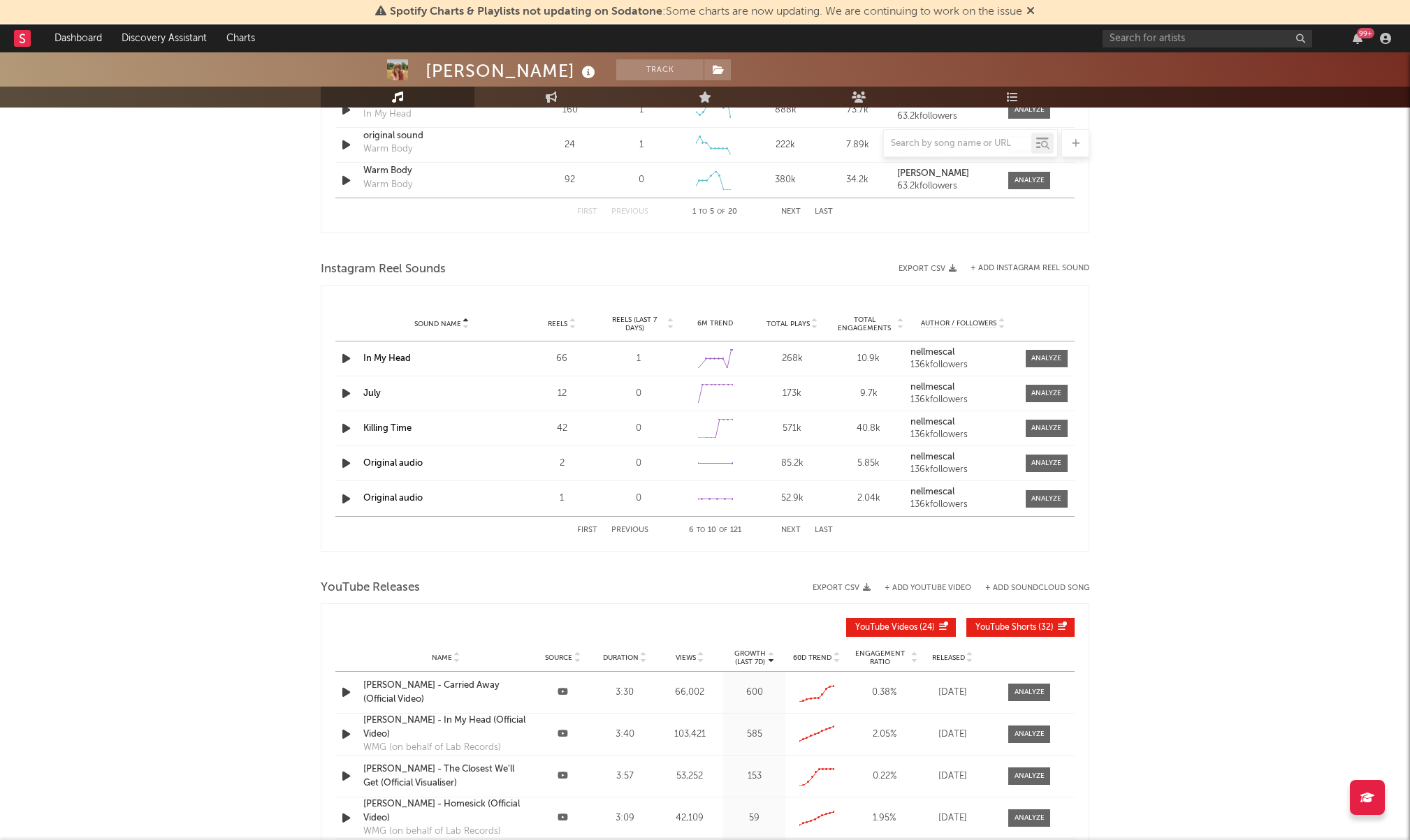
scroll to position [1139, 0]
click at [1040, 462] on div at bounding box center [1046, 466] width 30 height 11
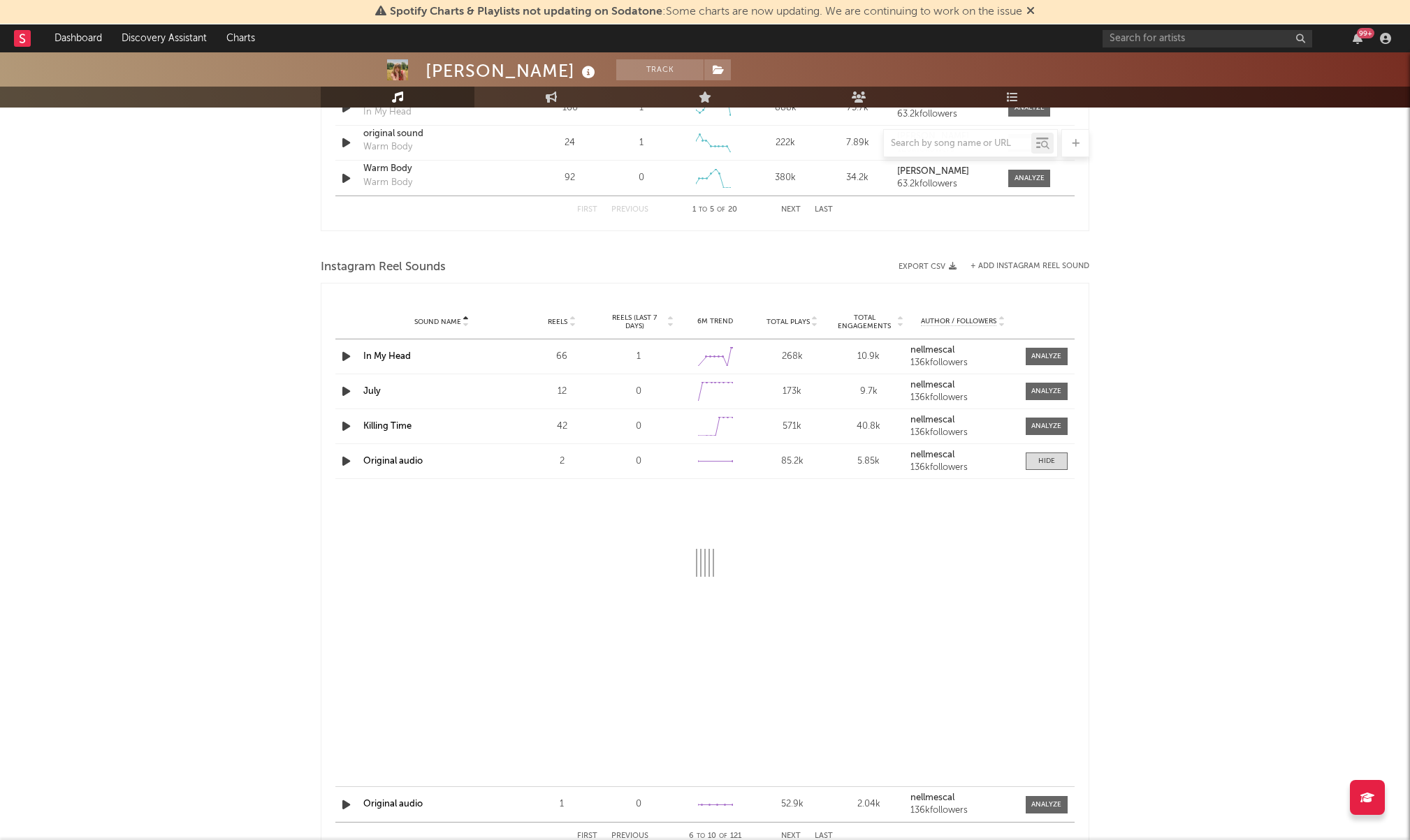
select select "6m"
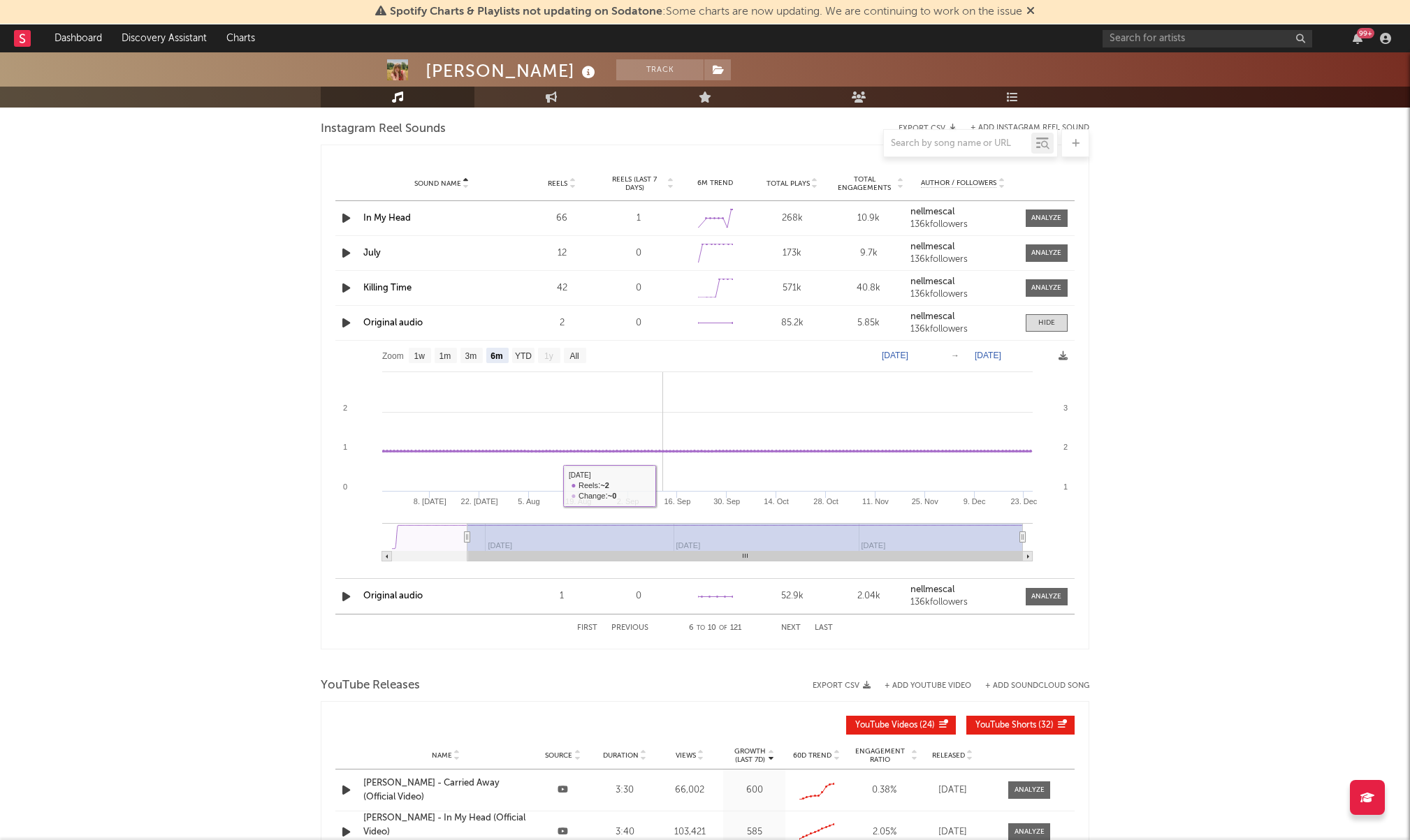
scroll to position [1278, 0]
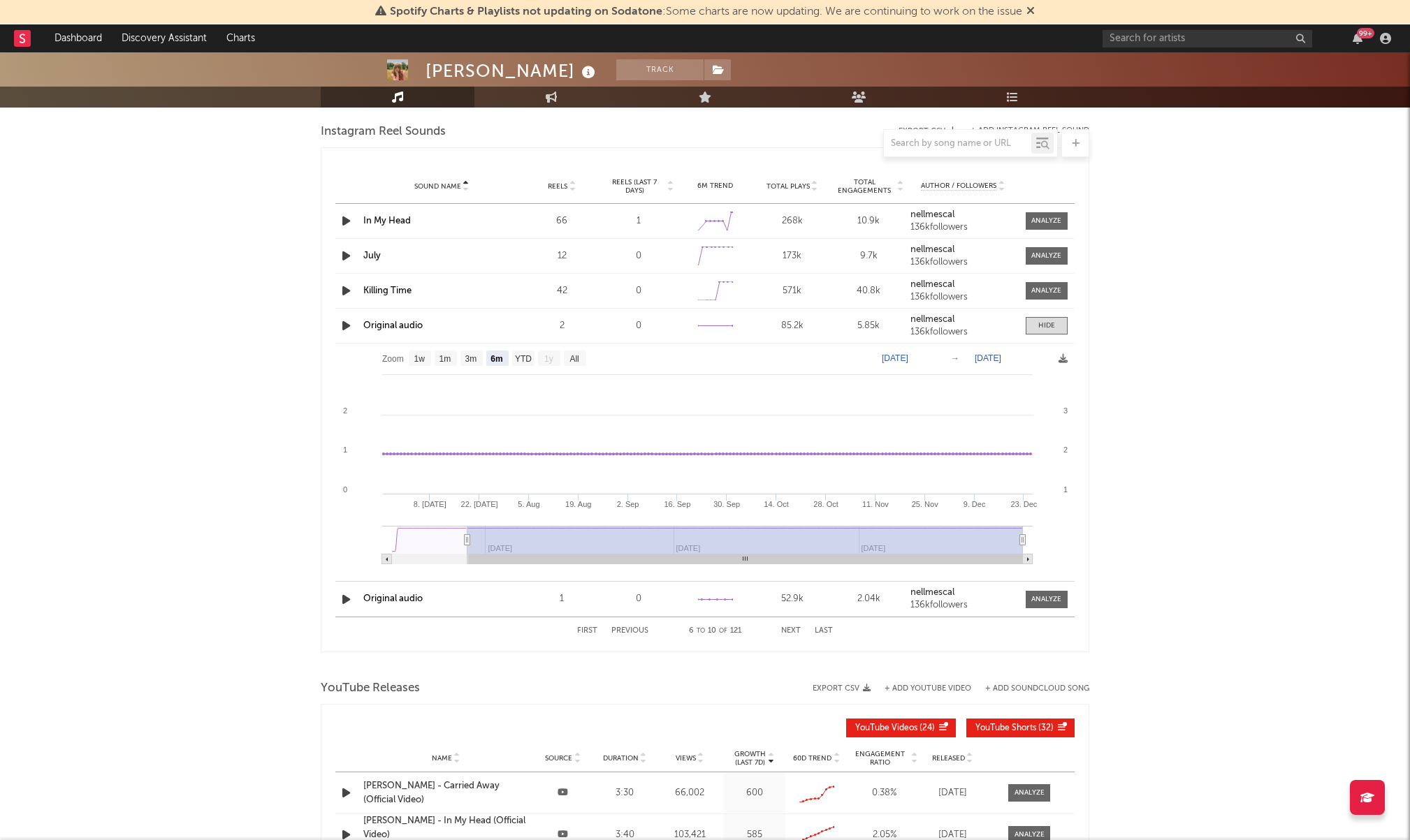
click at [573, 181] on icon at bounding box center [572, 183] width 7 height 5
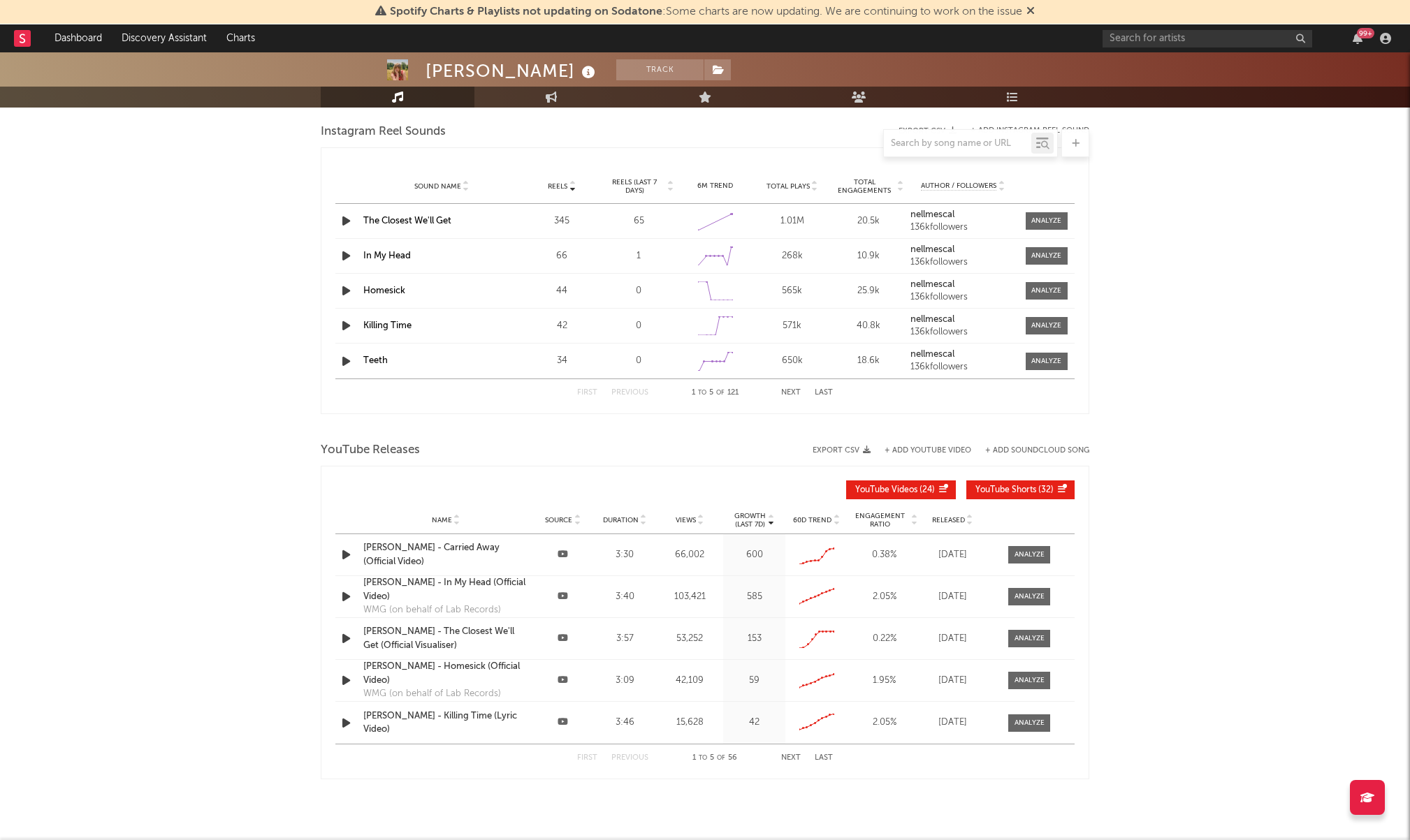
click at [451, 227] on div "The Closest We'll Get" at bounding box center [442, 221] width 157 height 14
click at [440, 220] on link "The Closest We'll Get" at bounding box center [408, 221] width 88 height 9
click at [1055, 220] on div at bounding box center [1046, 221] width 30 height 11
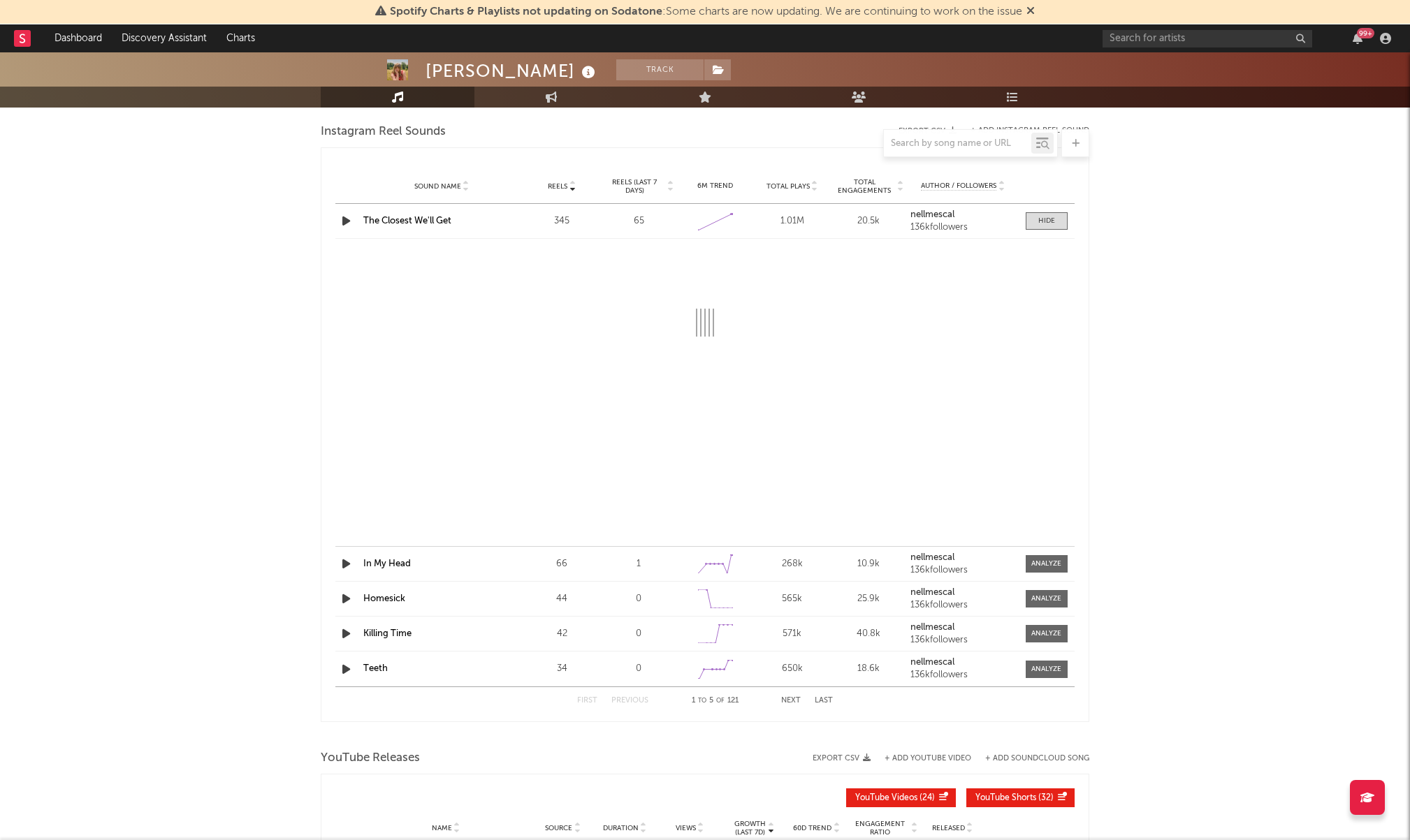
select select "1w"
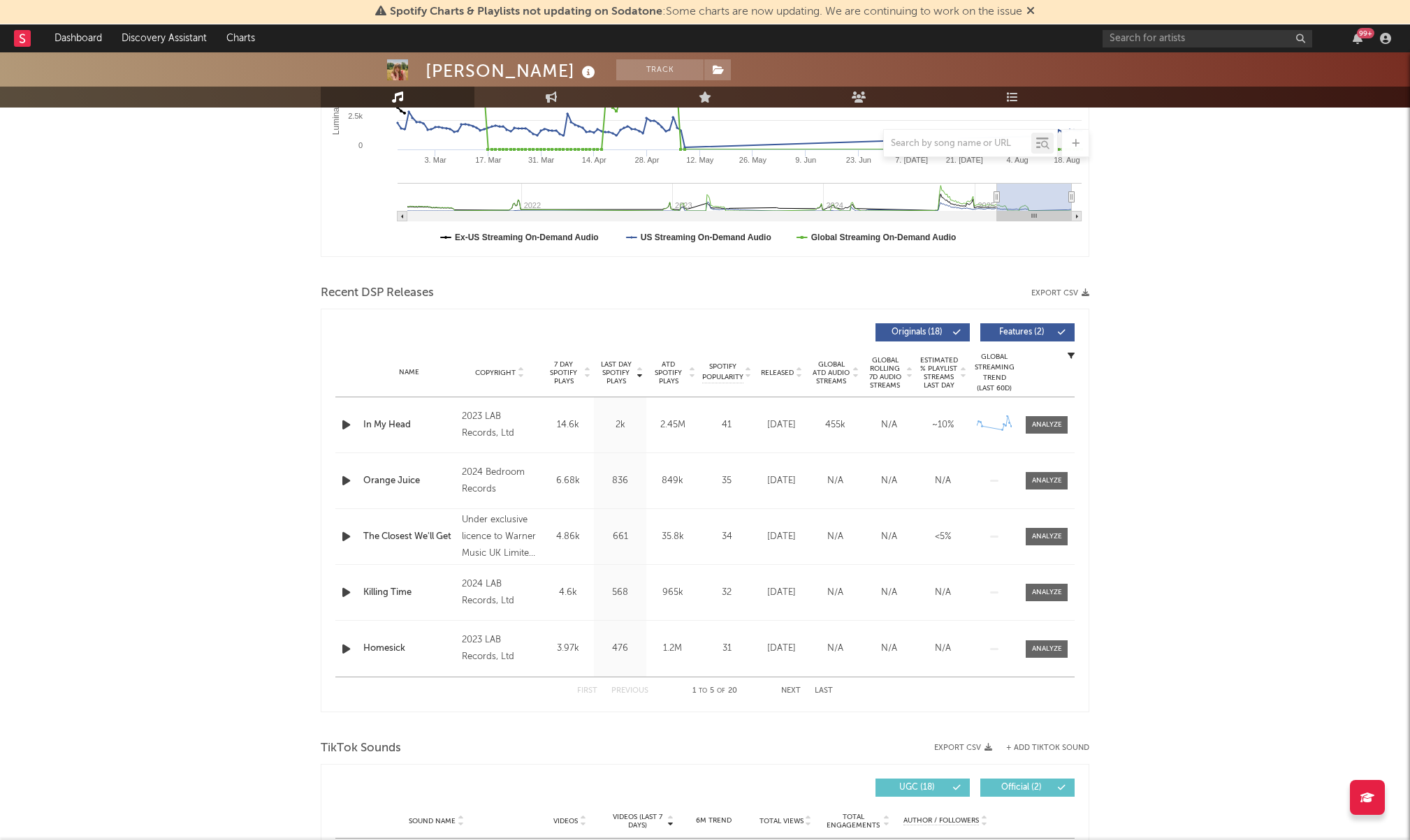
scroll to position [0, 0]
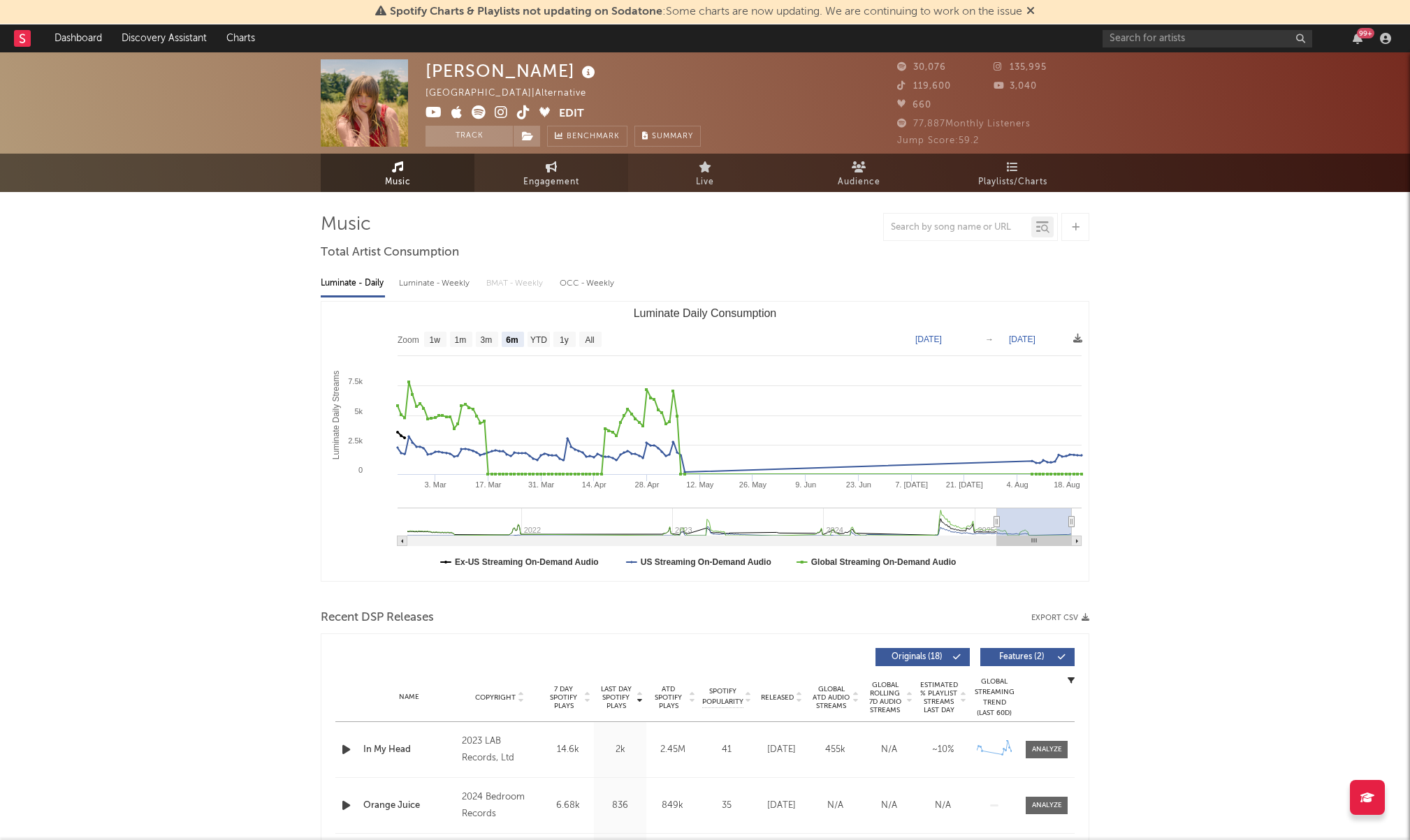
click at [553, 174] on span "Engagement" at bounding box center [552, 182] width 56 height 17
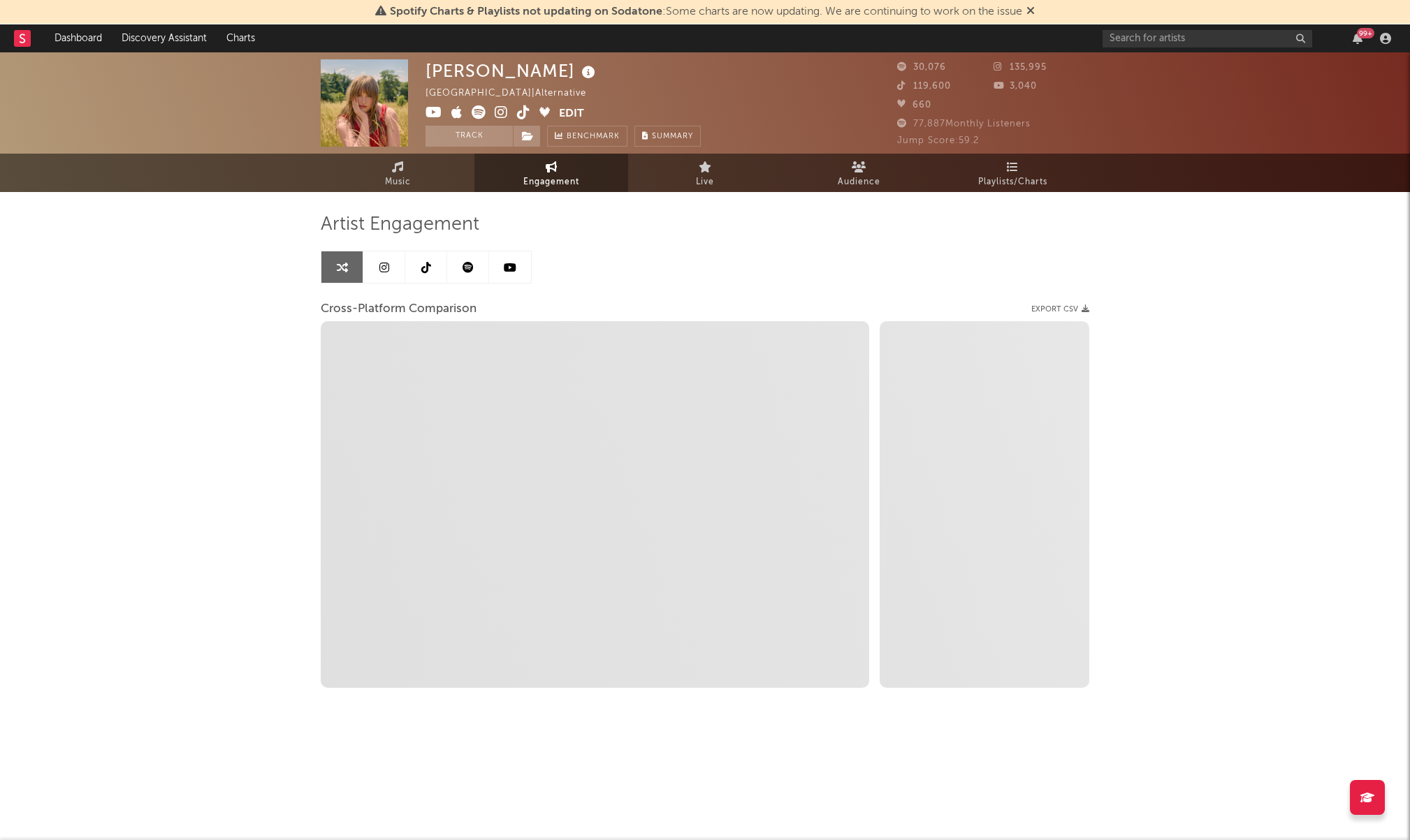
select select "1w"
select select "1m"
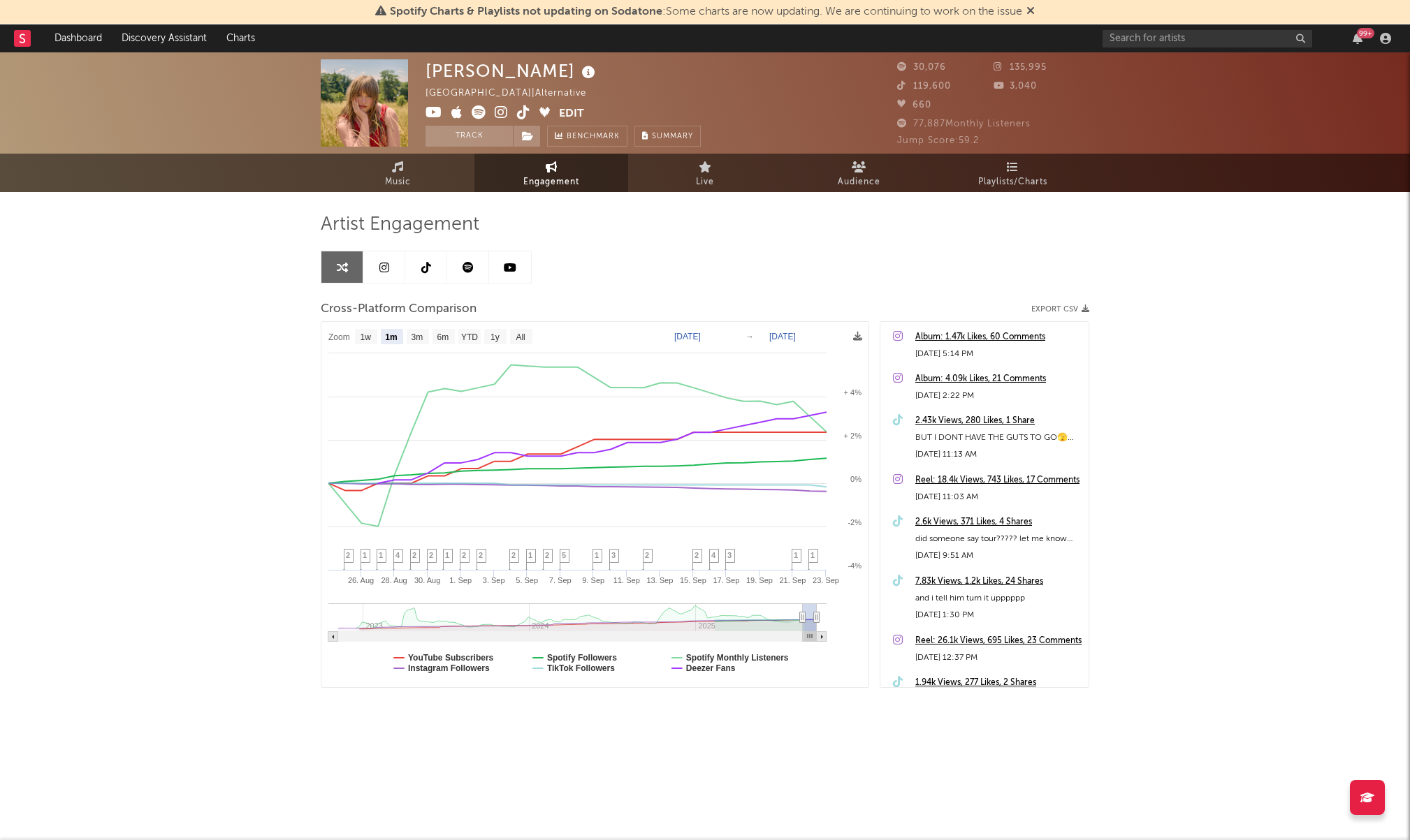
click at [380, 267] on icon at bounding box center [384, 267] width 10 height 11
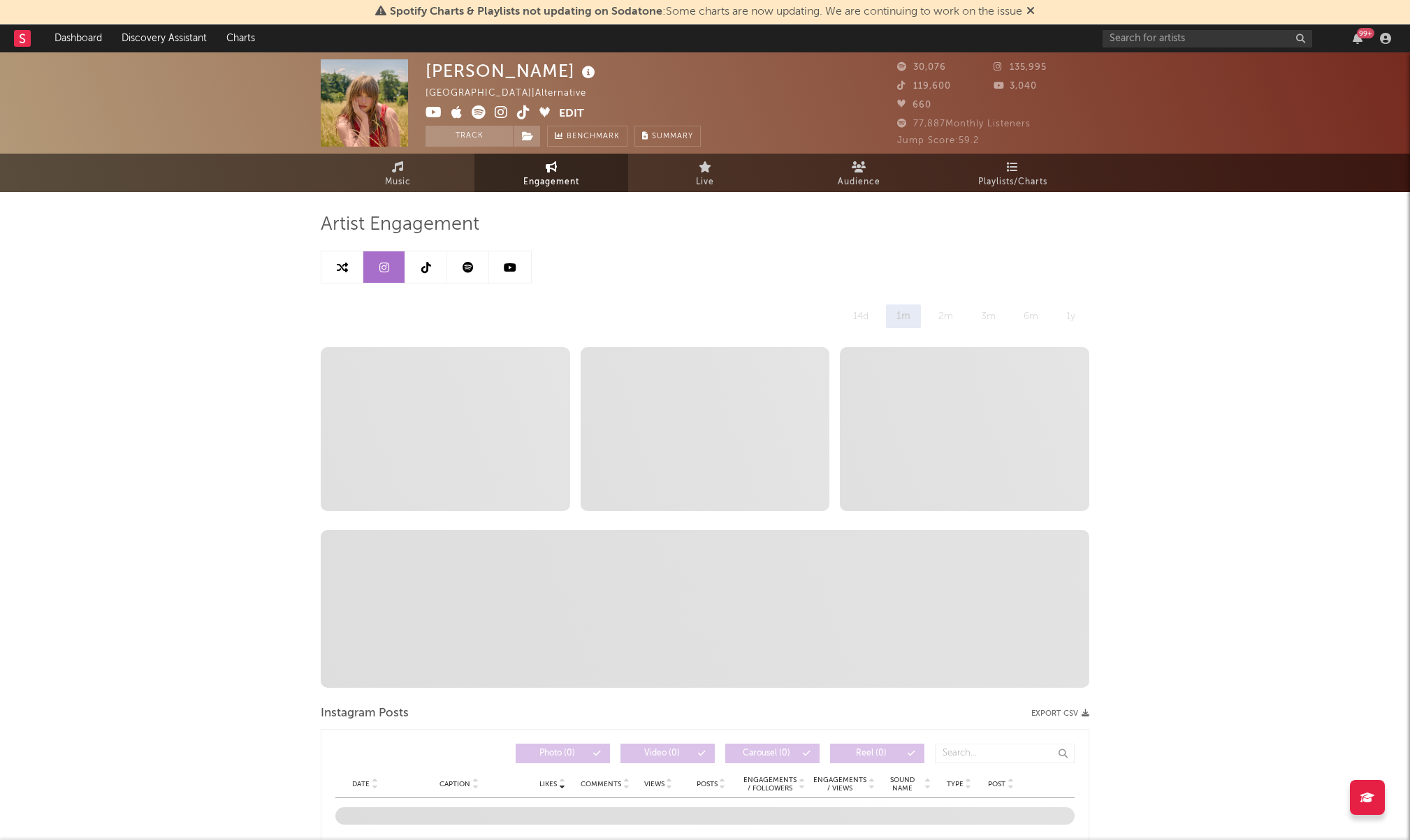
select select "6m"
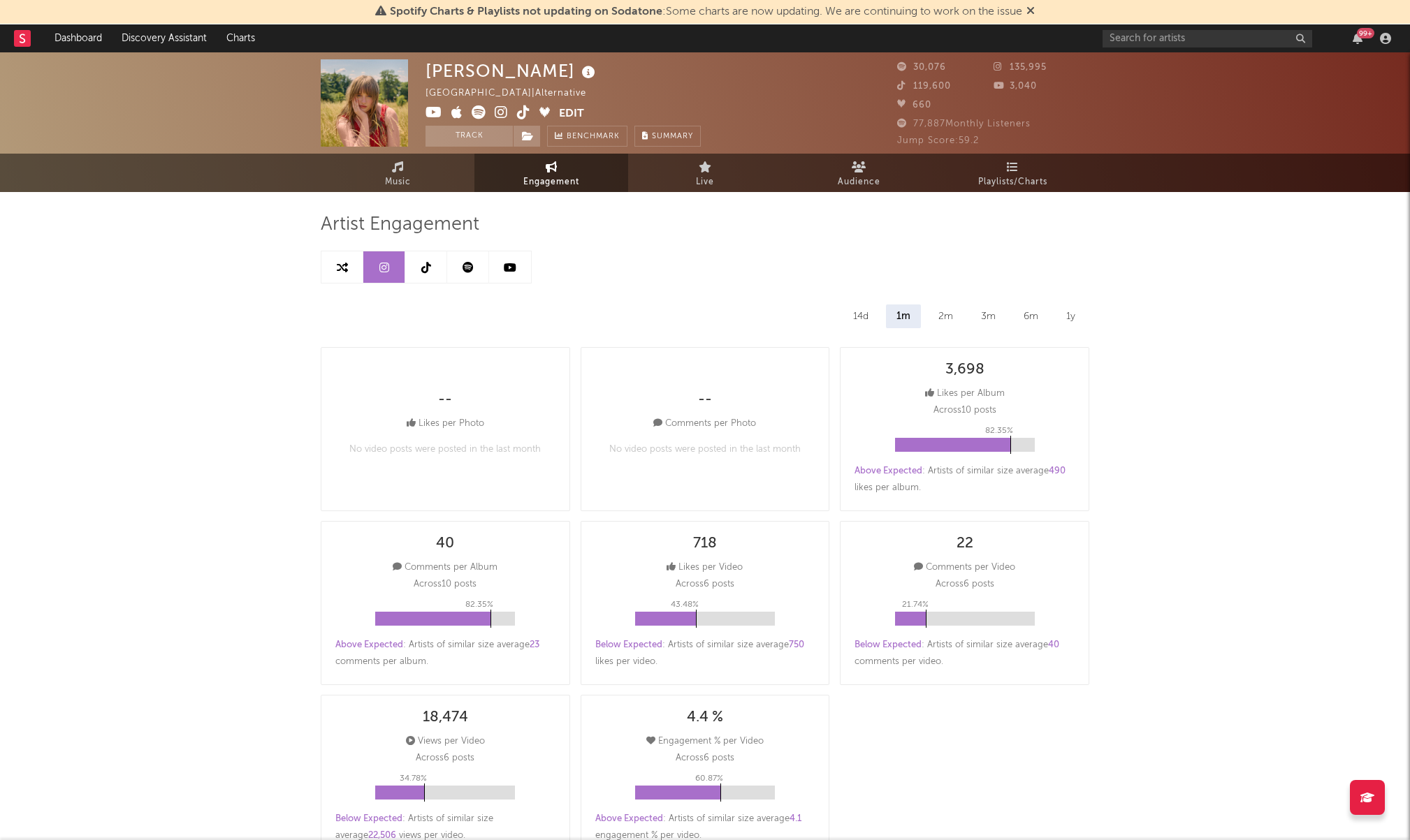
click at [429, 268] on icon at bounding box center [426, 267] width 10 height 11
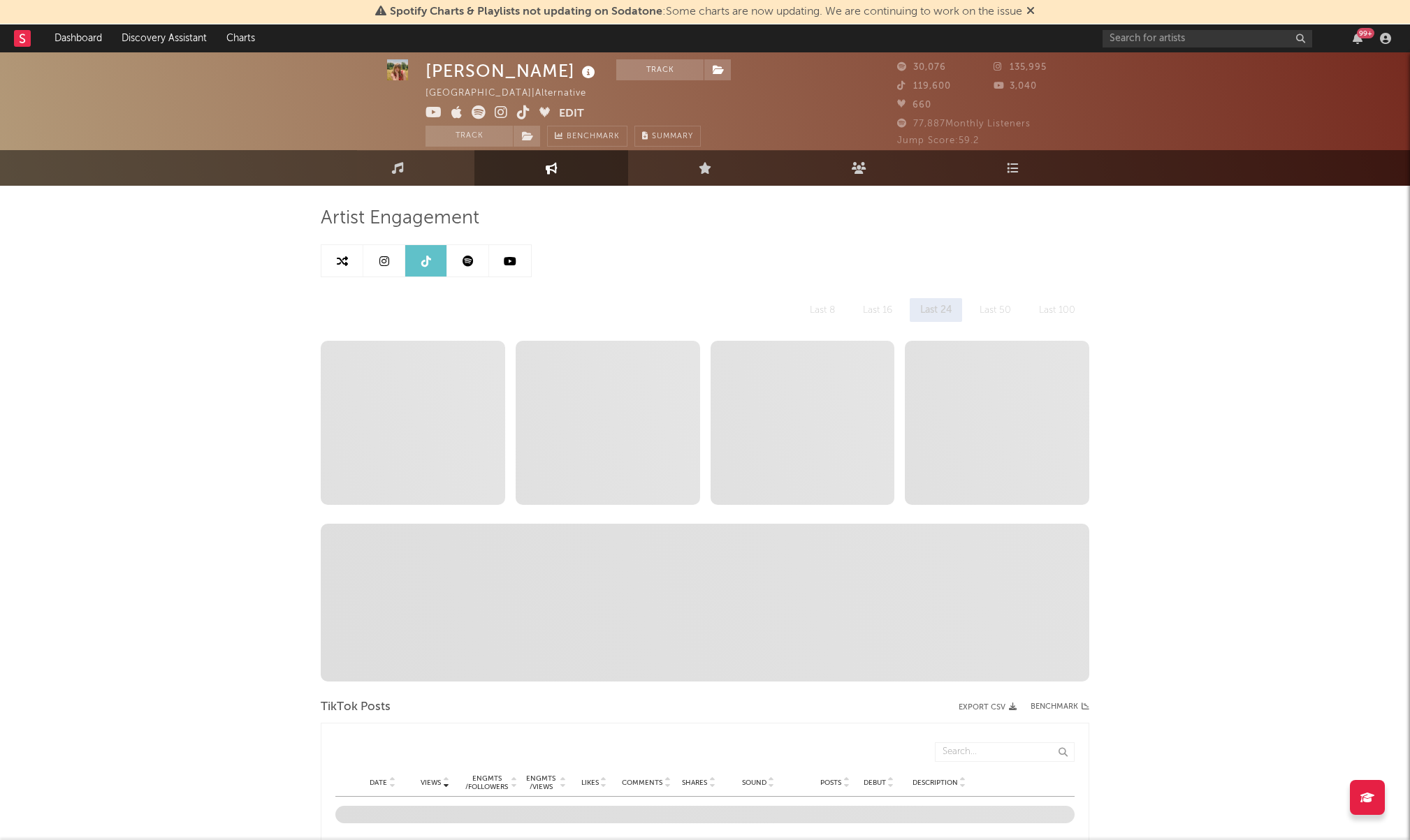
scroll to position [9, 0]
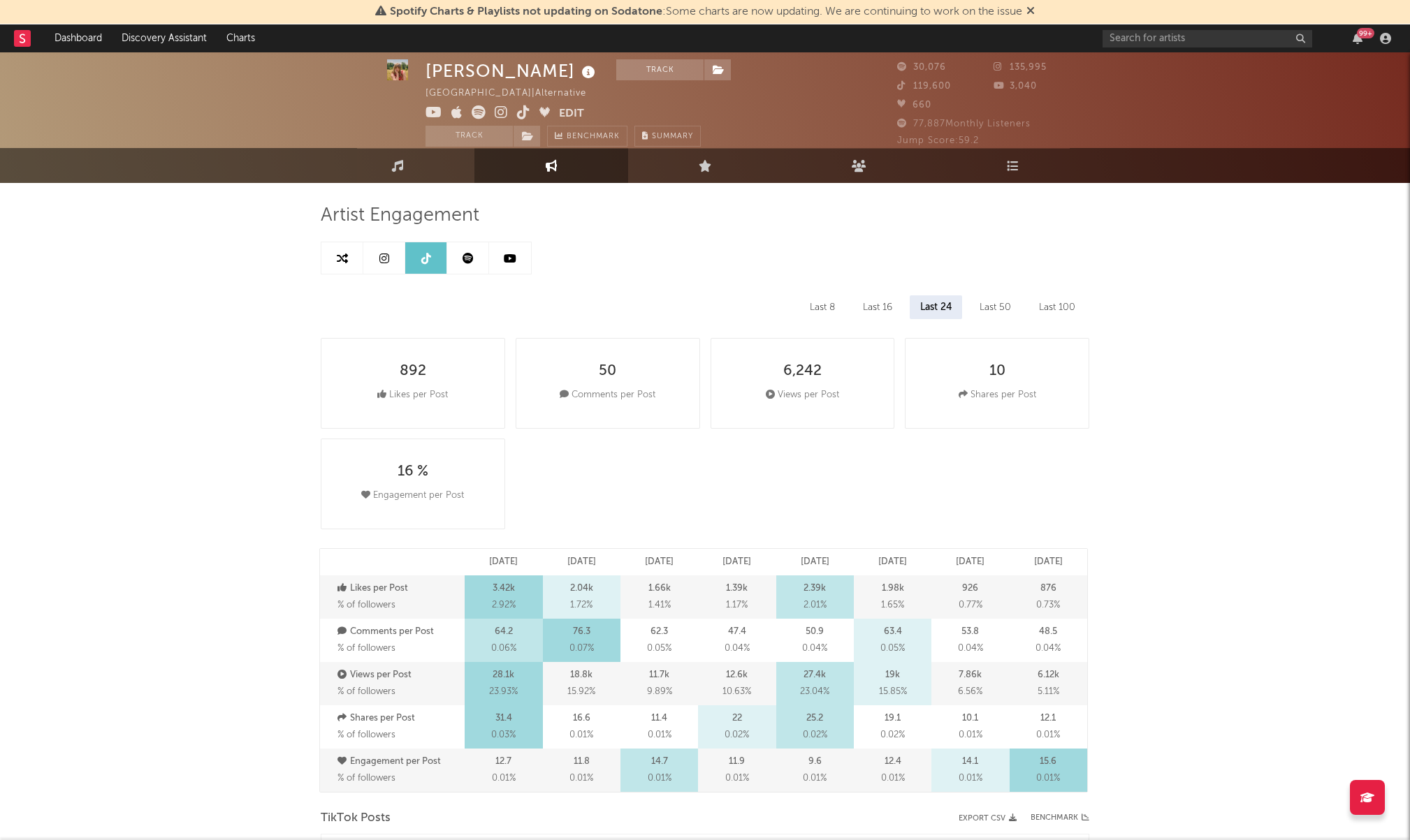
select select "6m"
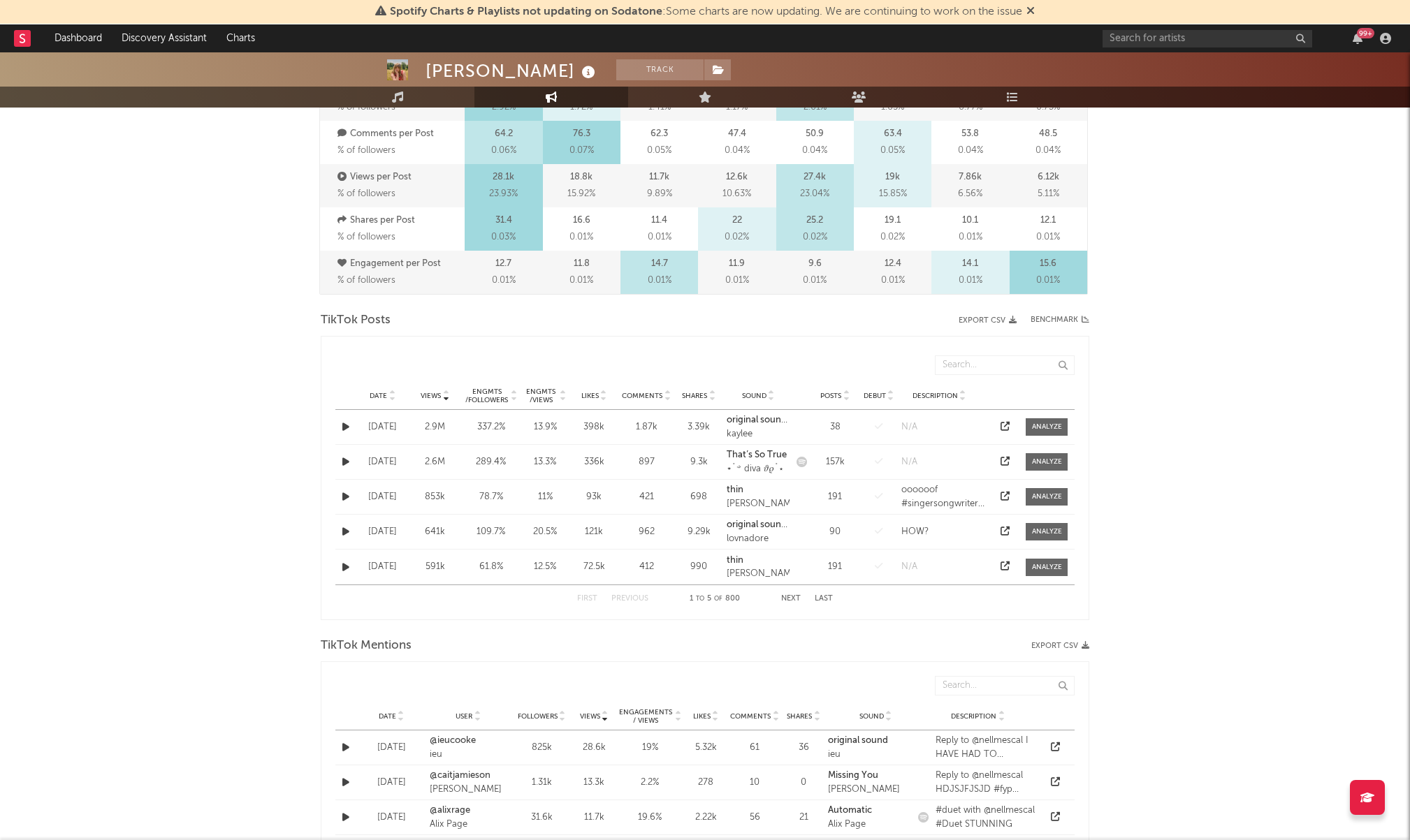
scroll to position [0, 0]
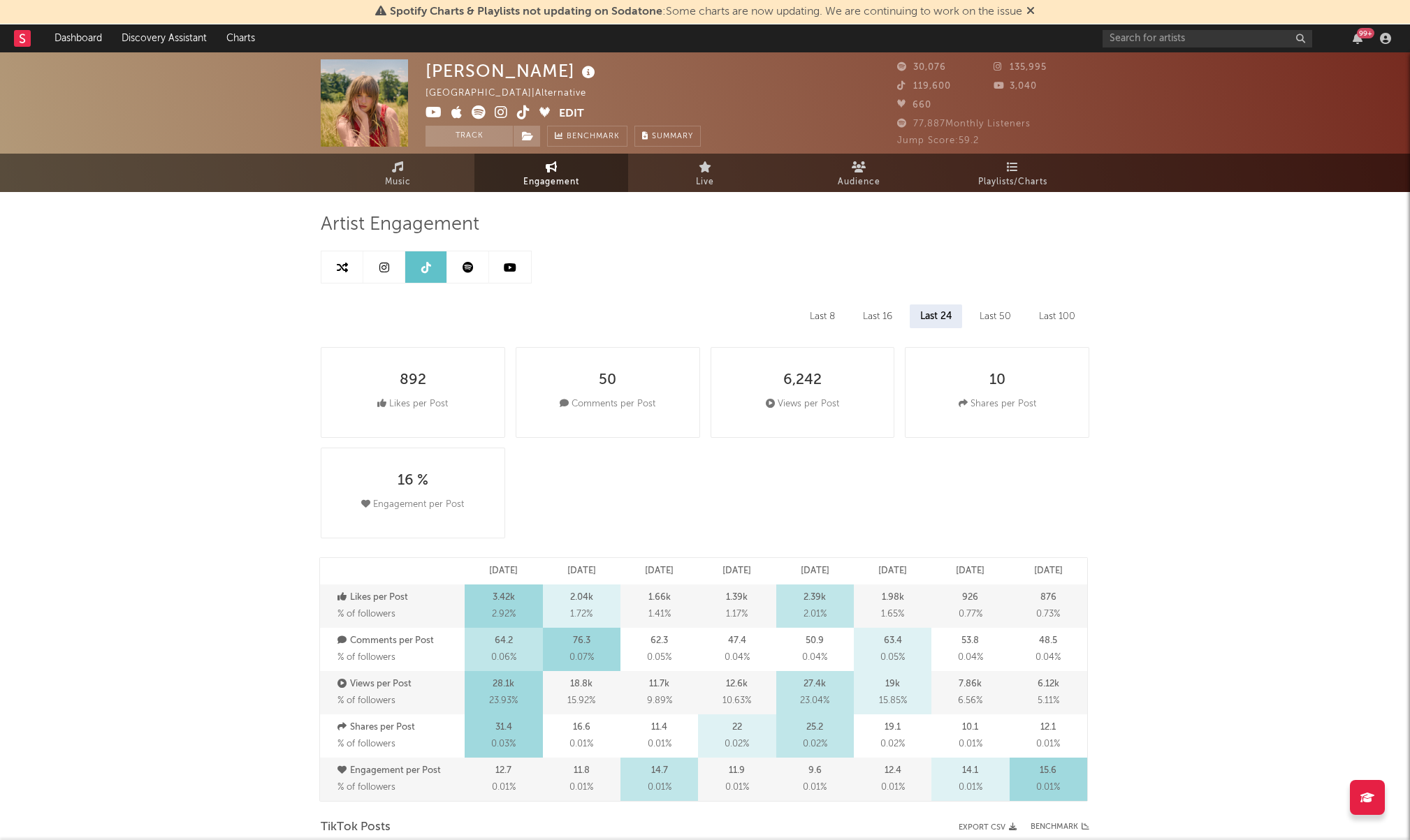
drag, startPoint x: 460, startPoint y: 255, endPoint x: 471, endPoint y: 258, distance: 11.4
click at [461, 255] on link at bounding box center [468, 267] width 42 height 31
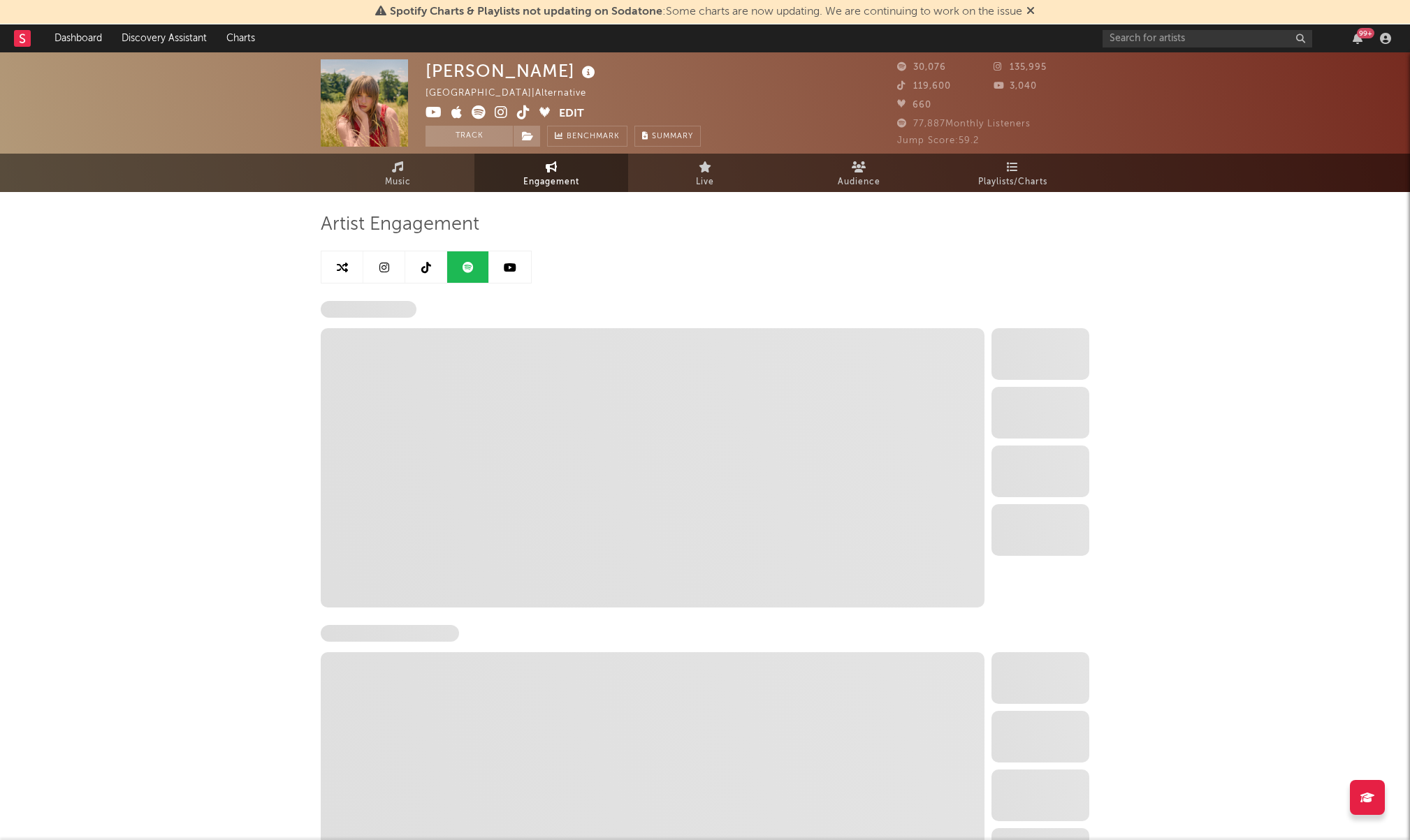
select select "6m"
select select "1w"
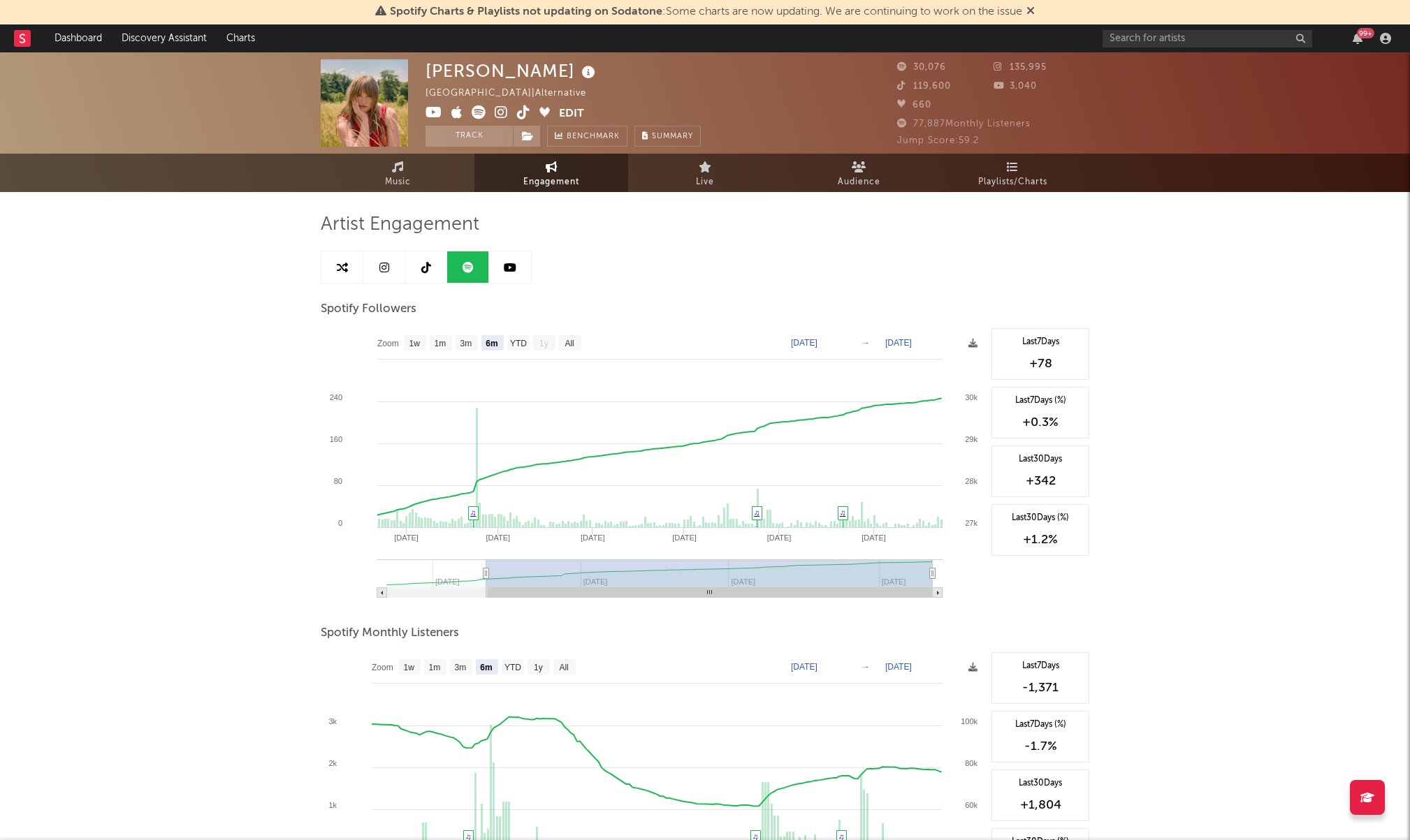
click at [516, 265] on icon at bounding box center [510, 267] width 13 height 11
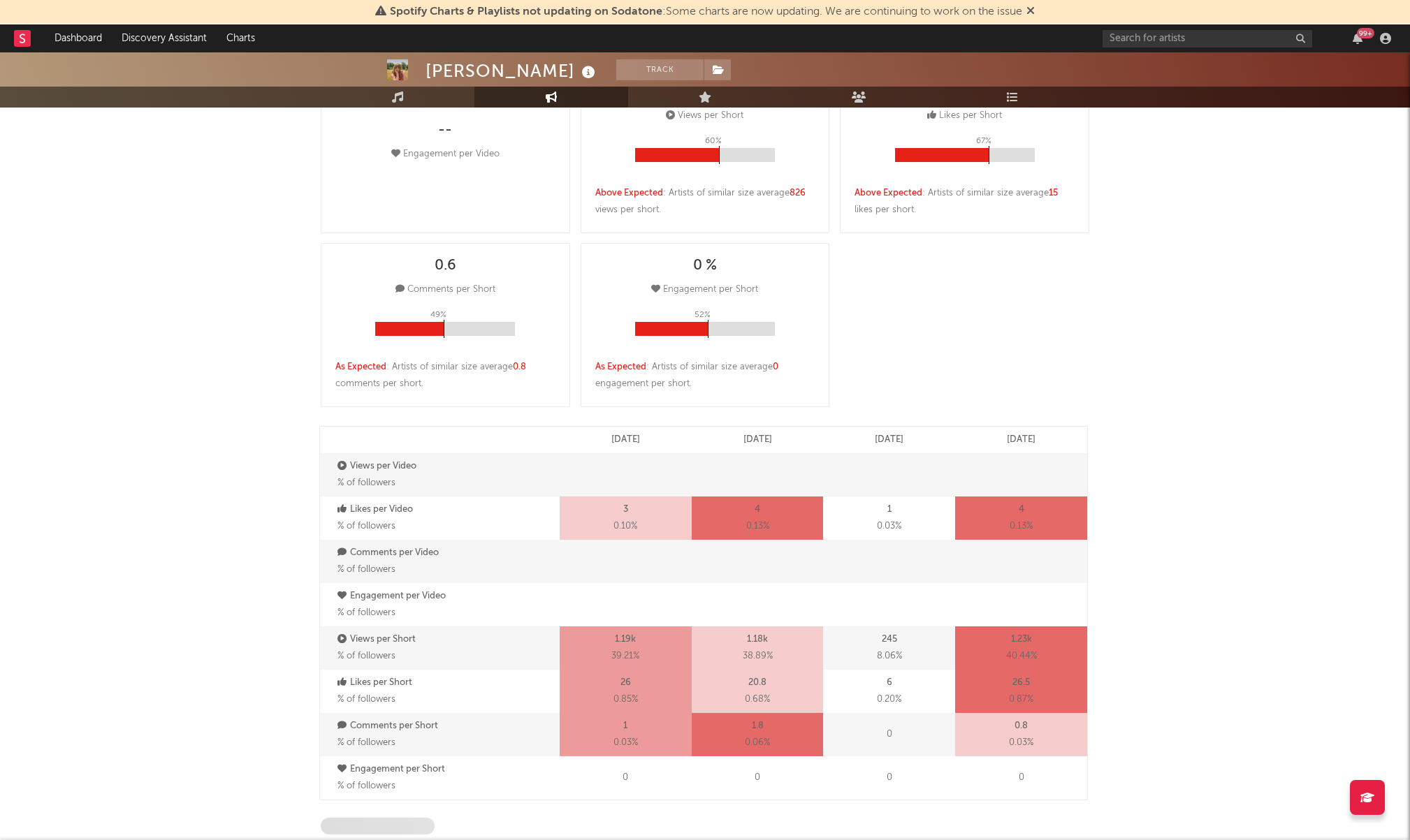
select select "6m"
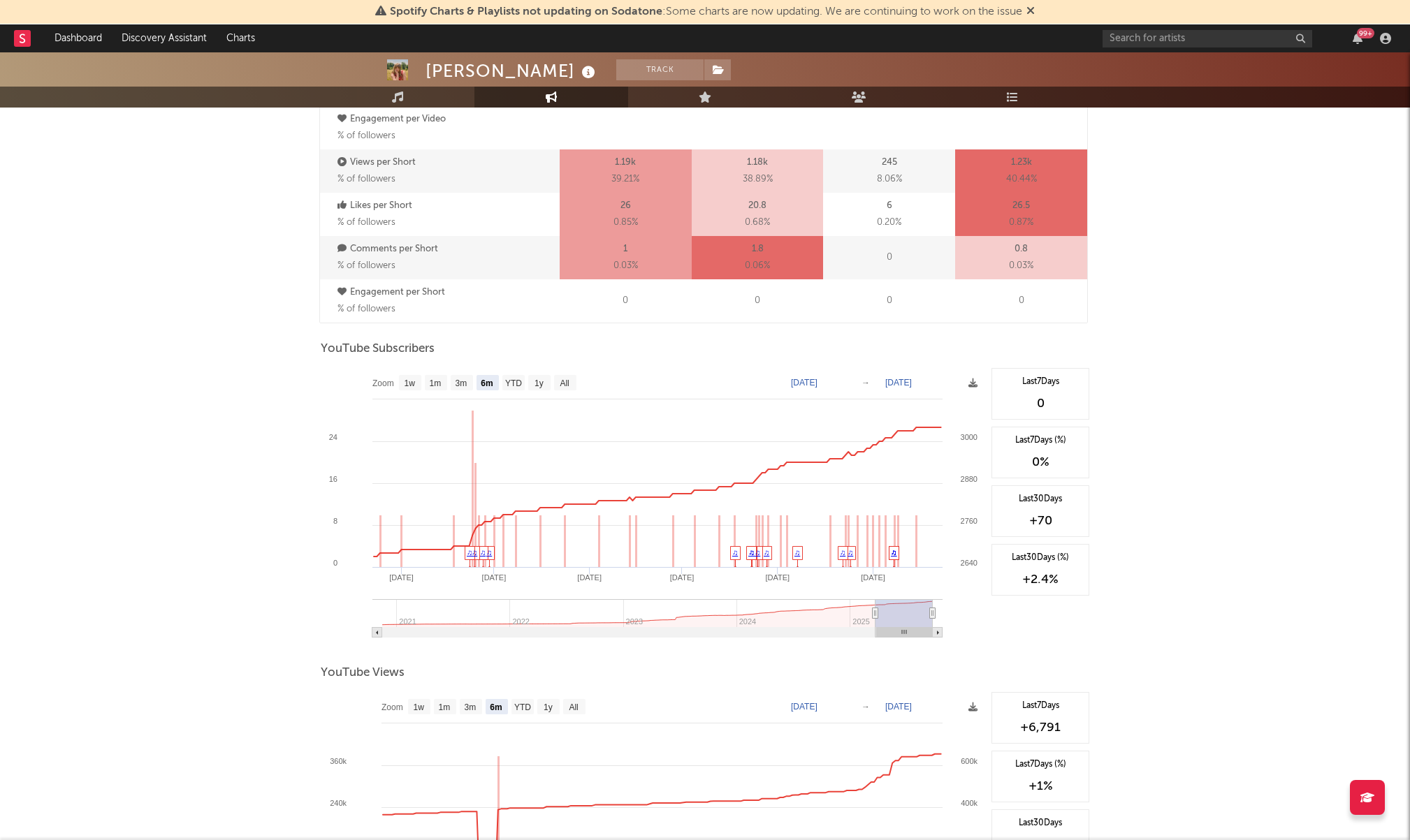
scroll to position [932, 0]
